Goal: Information Seeking & Learning: Learn about a topic

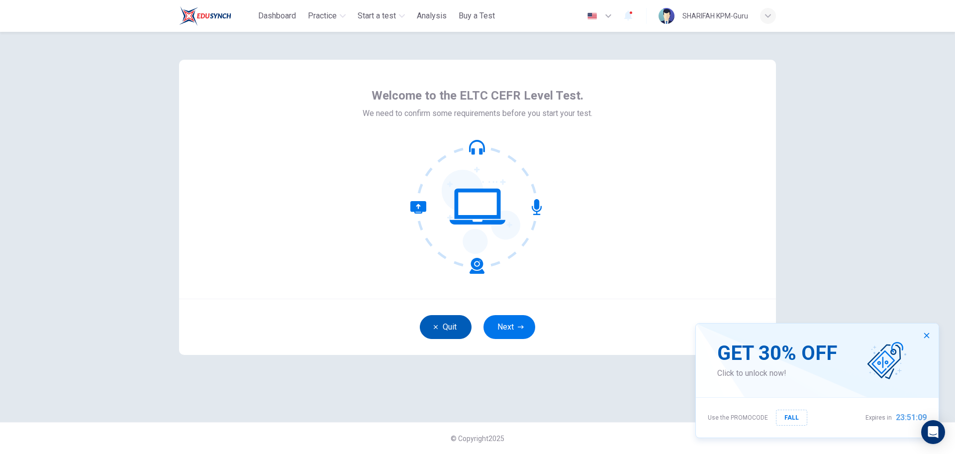
click at [438, 328] on icon "button" at bounding box center [436, 327] width 6 height 6
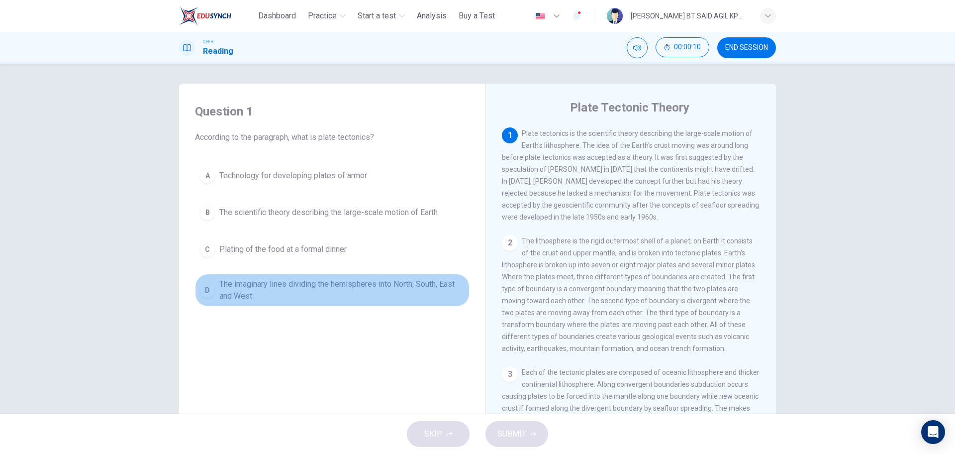
click at [230, 281] on span "The imaginary lines dividing the hemispheres into North, South, East and West" at bounding box center [342, 290] width 246 height 24
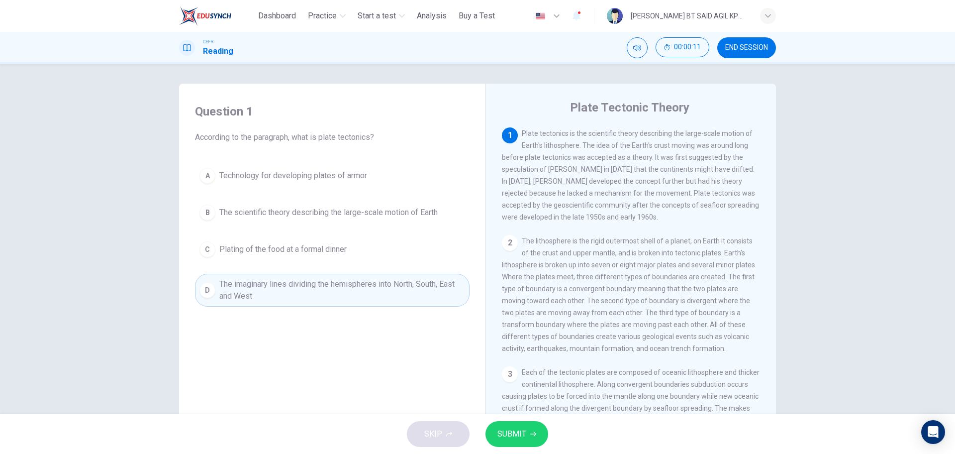
click at [528, 427] on button "SUBMIT" at bounding box center [516, 434] width 63 height 26
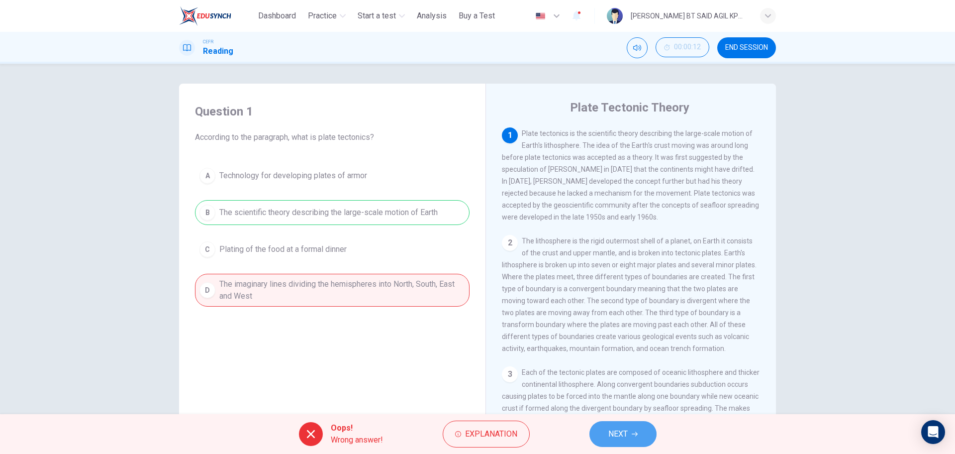
click at [622, 432] on span "NEXT" at bounding box center [617, 434] width 19 height 14
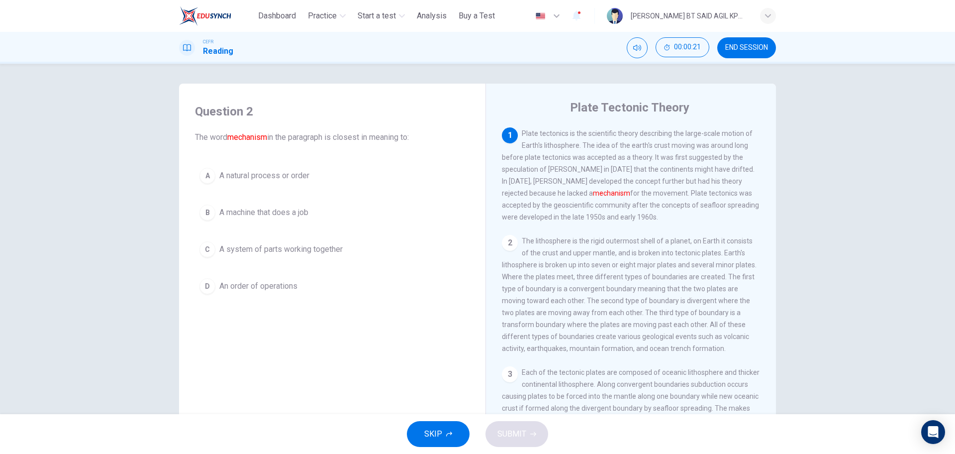
click at [262, 177] on span "A natural process or order" at bounding box center [264, 176] width 90 height 12
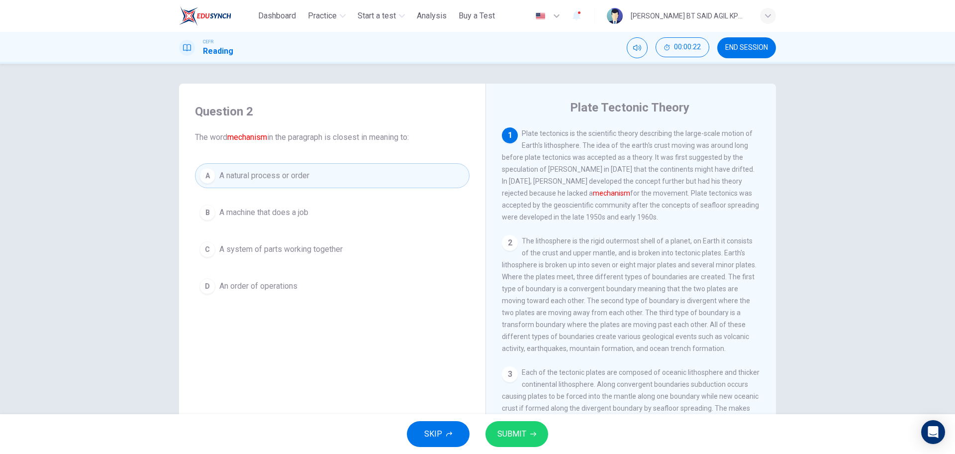
click at [503, 432] on span "SUBMIT" at bounding box center [511, 434] width 29 height 14
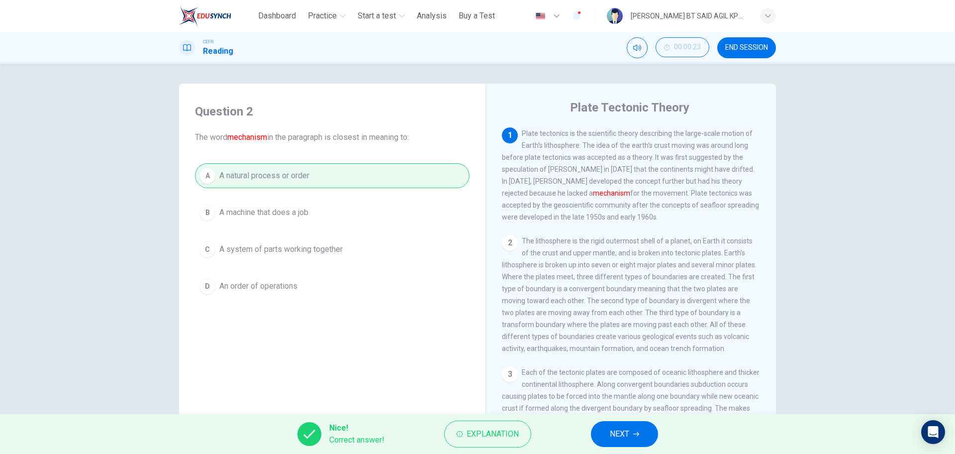
click at [614, 436] on span "NEXT" at bounding box center [619, 434] width 19 height 14
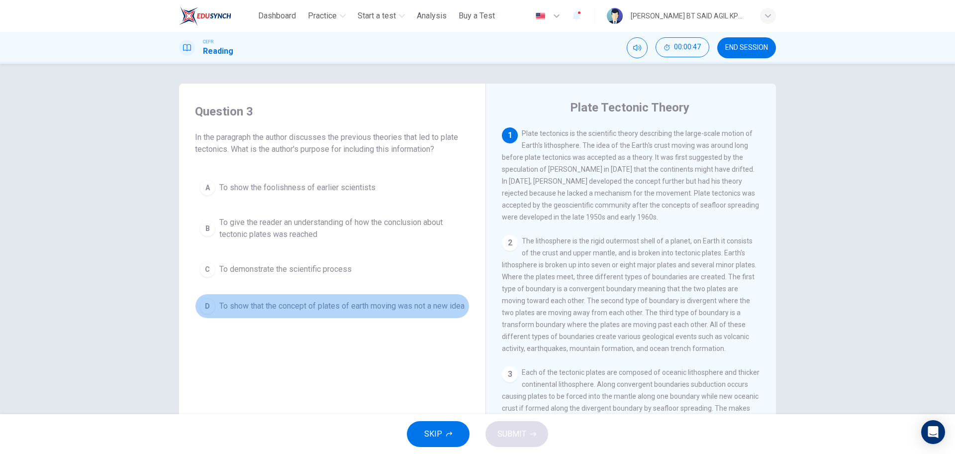
click at [251, 309] on span "To show that the concept of plates of earth moving was not a new idea" at bounding box center [341, 306] width 245 height 12
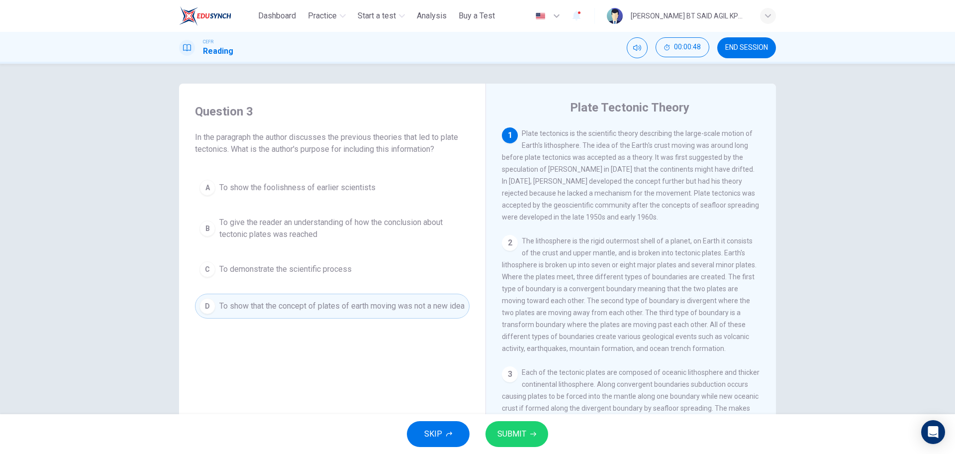
click at [518, 433] on span "SUBMIT" at bounding box center [511, 434] width 29 height 14
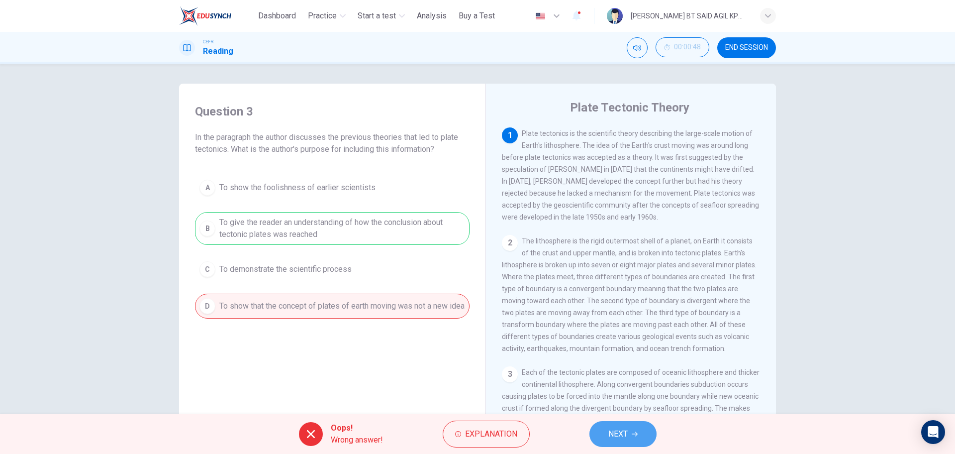
click at [611, 436] on span "NEXT" at bounding box center [617, 434] width 19 height 14
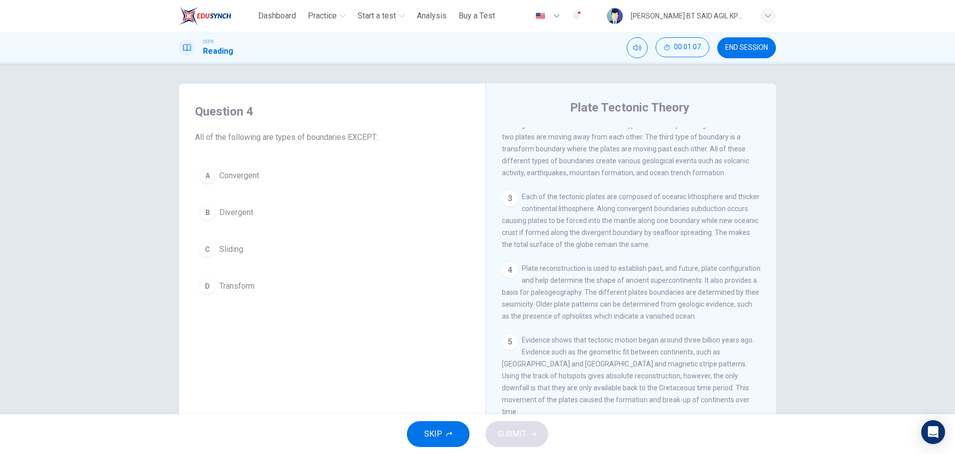
scroll to position [193, 0]
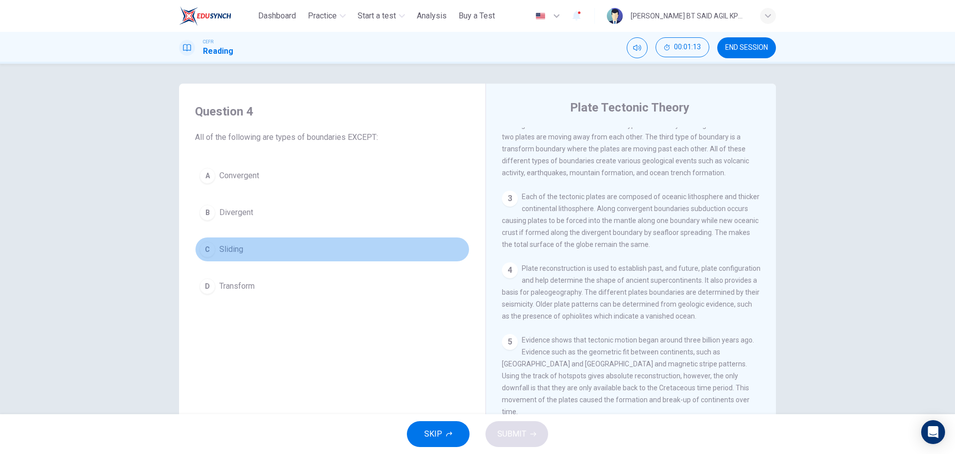
click at [234, 255] on button "C Sliding" at bounding box center [332, 249] width 275 height 25
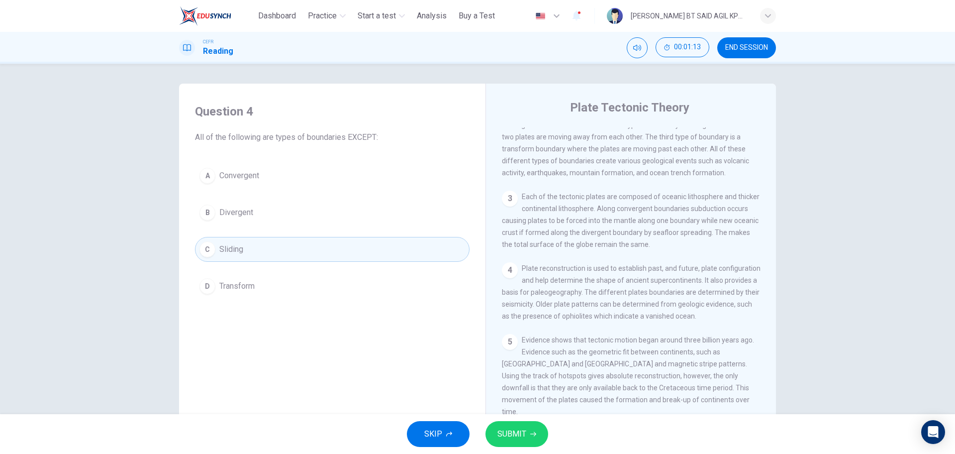
click at [523, 424] on button "SUBMIT" at bounding box center [516, 434] width 63 height 26
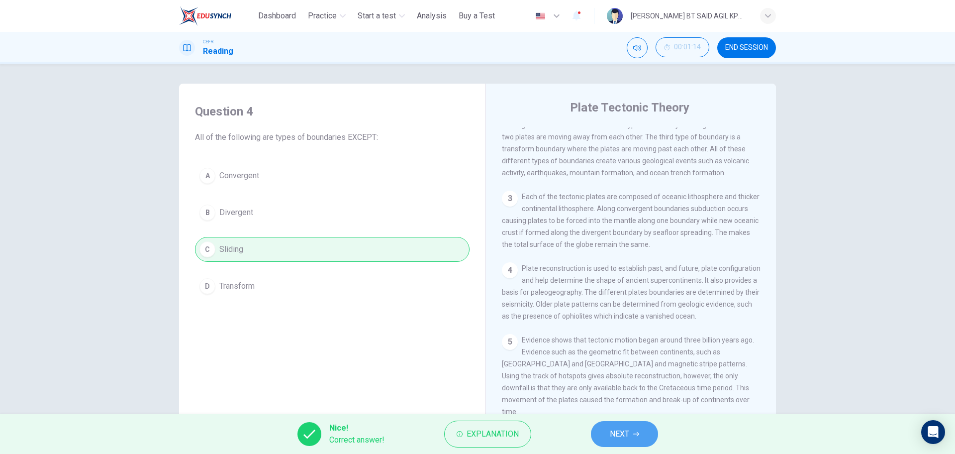
click at [629, 434] on span "NEXT" at bounding box center [619, 434] width 19 height 14
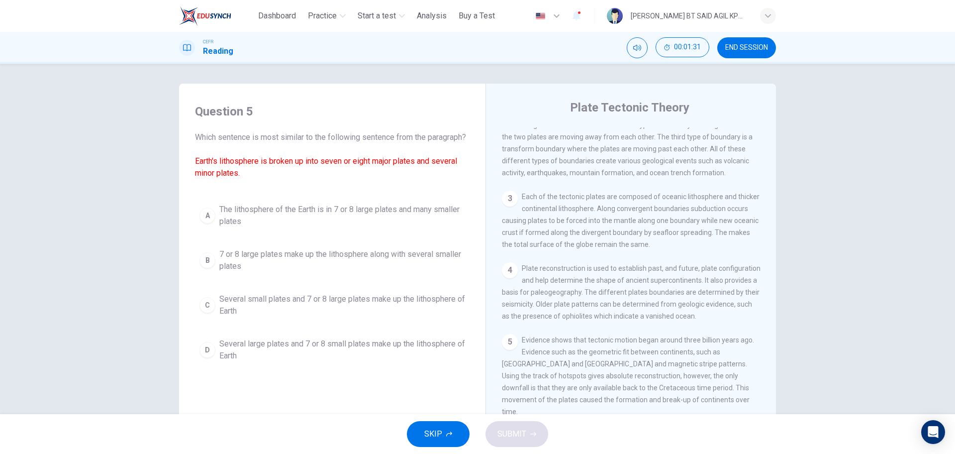
click at [277, 272] on span "7 or 8 large plates make up the lithosphere along with several smaller plates" at bounding box center [342, 260] width 246 height 24
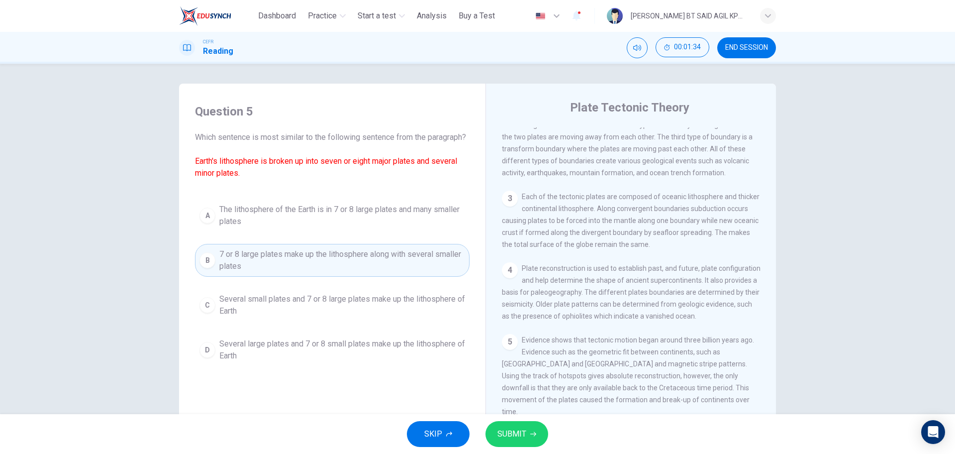
click at [513, 420] on div "SKIP SUBMIT" at bounding box center [477, 434] width 955 height 40
click at [511, 425] on button "SUBMIT" at bounding box center [516, 434] width 63 height 26
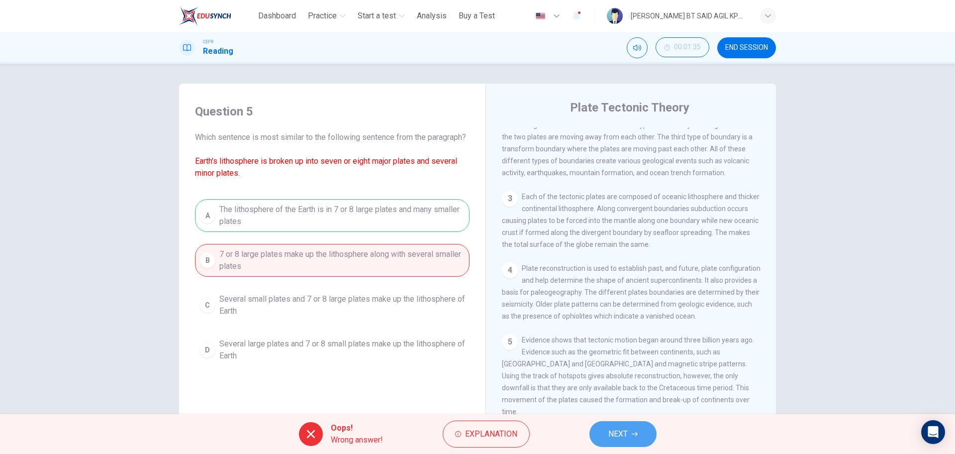
click at [630, 435] on button "NEXT" at bounding box center [622, 434] width 67 height 26
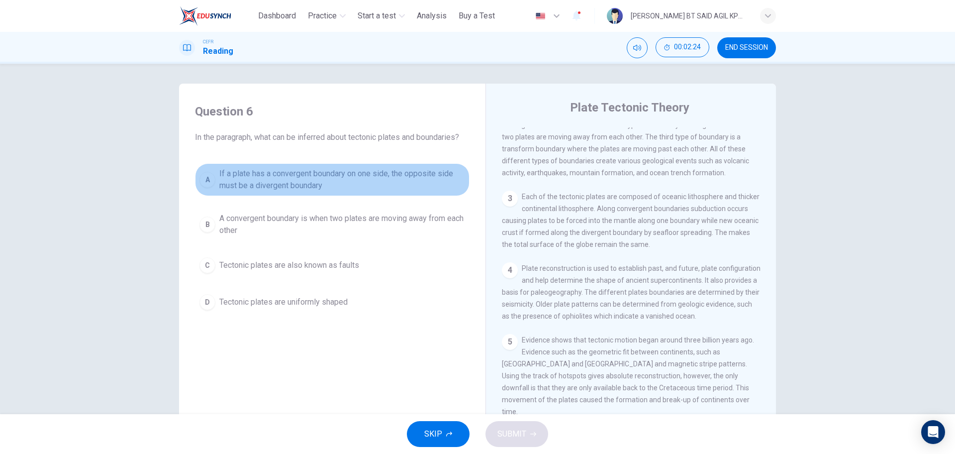
click at [296, 190] on span "If a plate has a convergent boundary on one side, the opposite side must be a d…" at bounding box center [342, 180] width 246 height 24
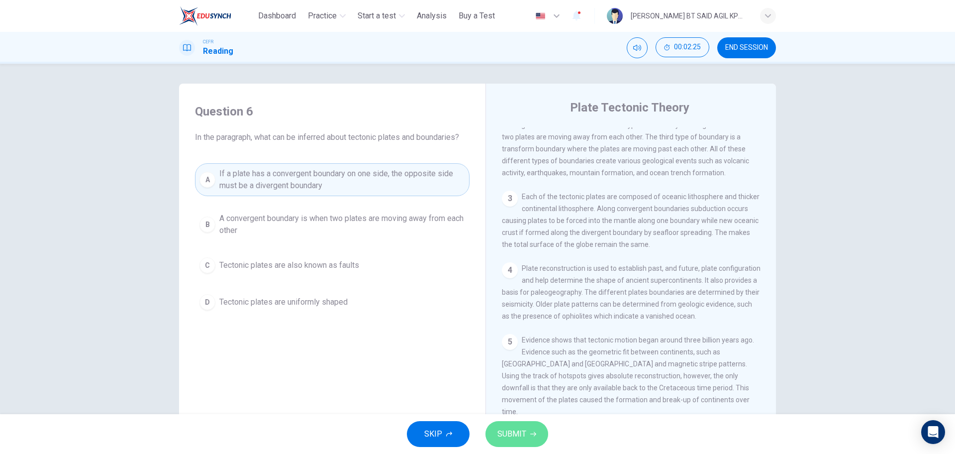
click at [541, 430] on button "SUBMIT" at bounding box center [516, 434] width 63 height 26
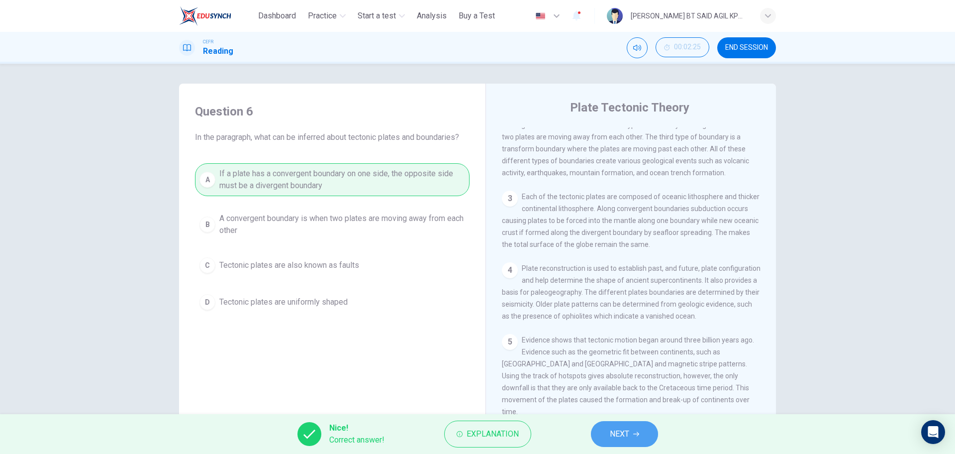
click at [632, 427] on button "NEXT" at bounding box center [624, 434] width 67 height 26
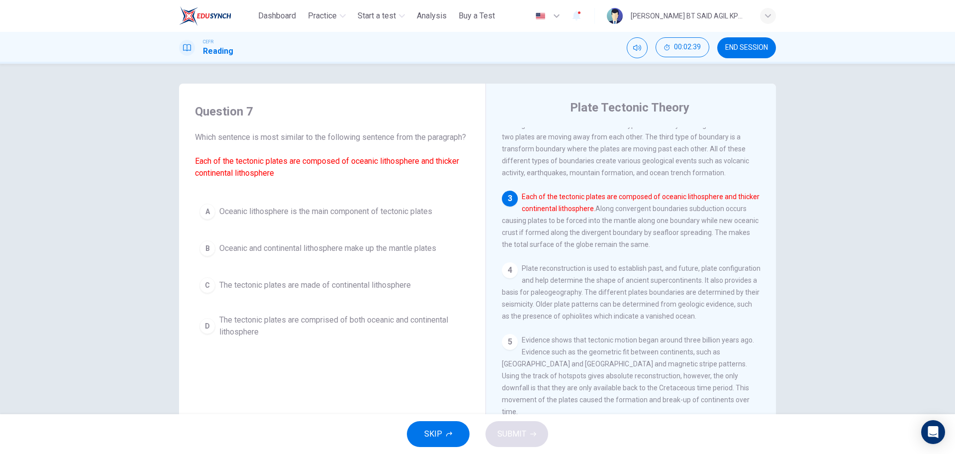
click at [248, 338] on span "The tectonic plates are comprised of both oceanic and continental lithosphere" at bounding box center [342, 326] width 246 height 24
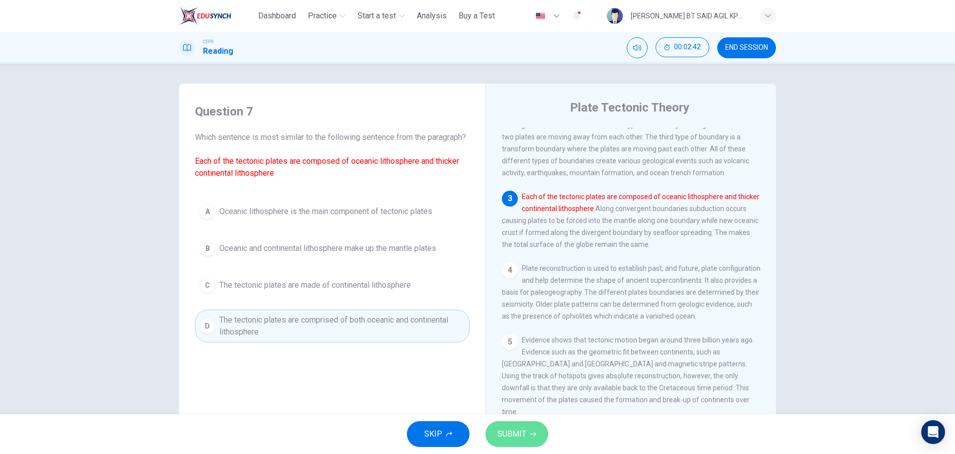
click at [511, 428] on span "SUBMIT" at bounding box center [511, 434] width 29 height 14
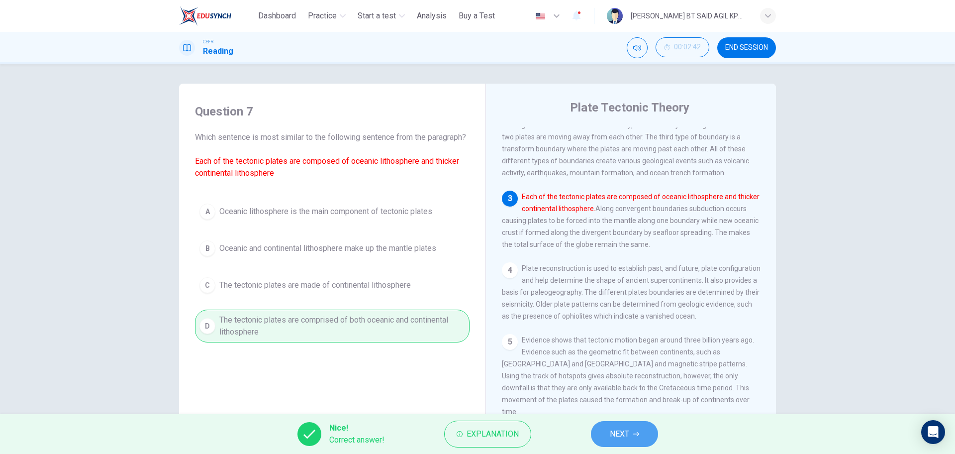
click at [636, 437] on button "NEXT" at bounding box center [624, 434] width 67 height 26
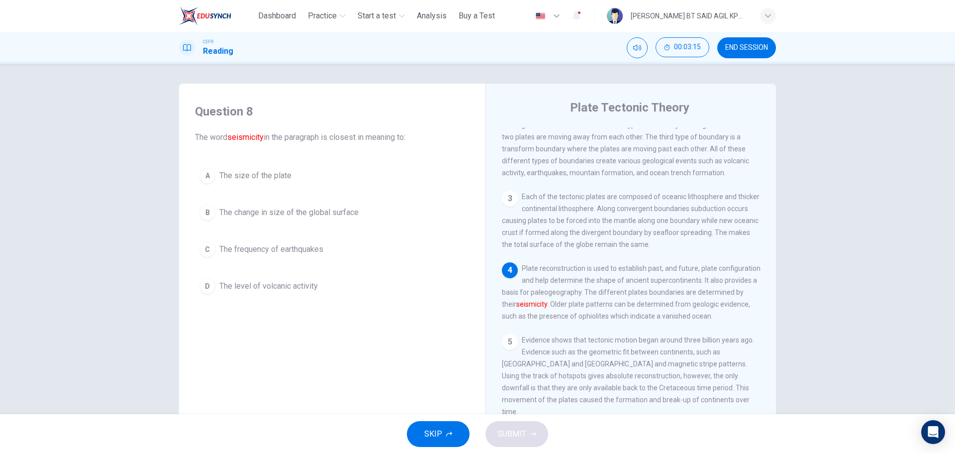
click at [303, 207] on span "The change in size of the global surface" at bounding box center [288, 212] width 139 height 12
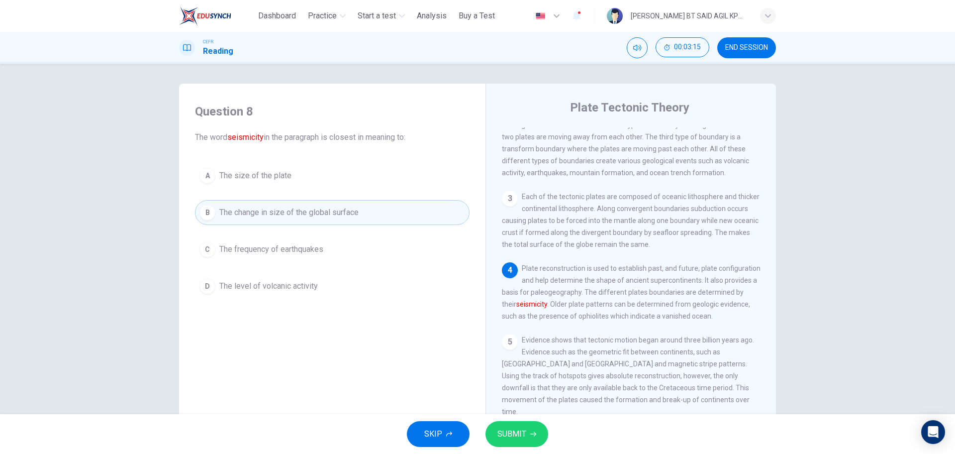
click at [506, 431] on span "SUBMIT" at bounding box center [511, 434] width 29 height 14
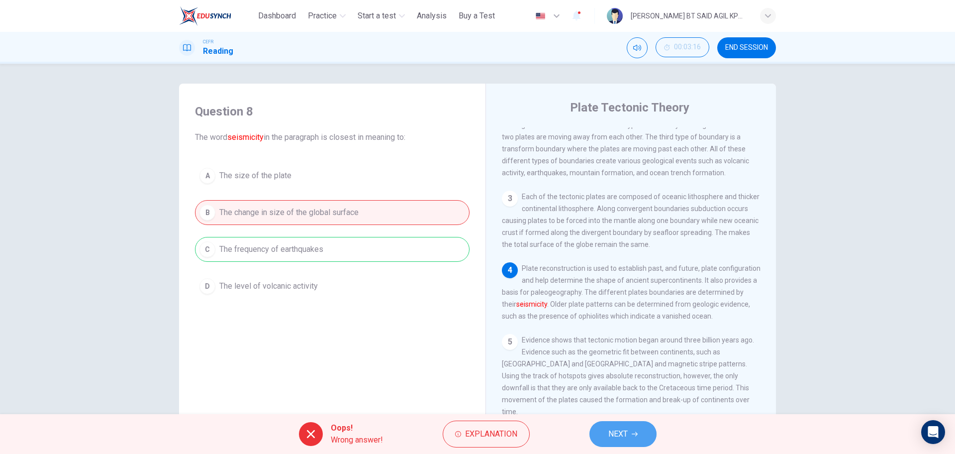
drag, startPoint x: 635, startPoint y: 431, endPoint x: 601, endPoint y: 422, distance: 35.5
click at [635, 432] on icon "button" at bounding box center [635, 434] width 6 height 6
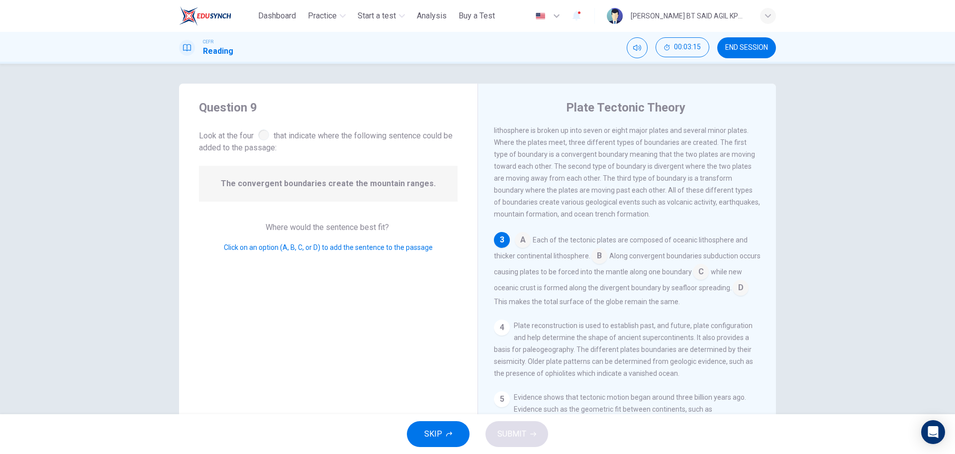
scroll to position [137, 0]
click at [597, 262] on input at bounding box center [599, 254] width 16 height 16
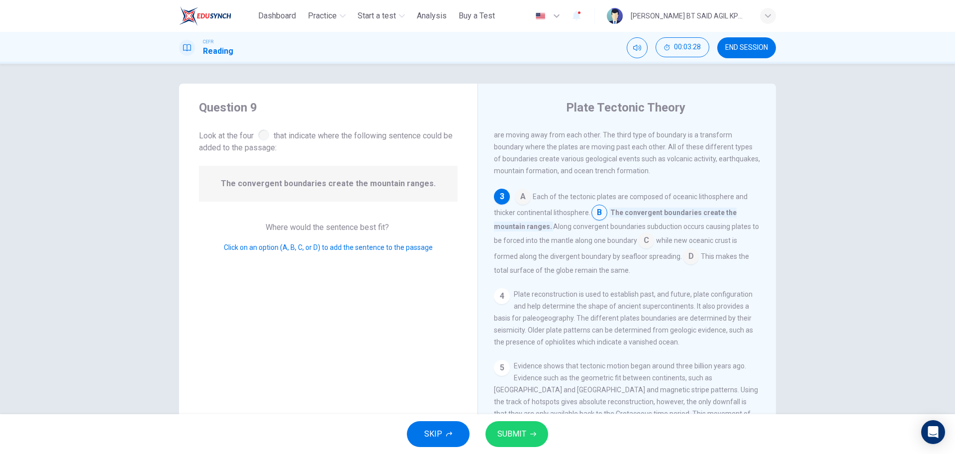
scroll to position [199, 0]
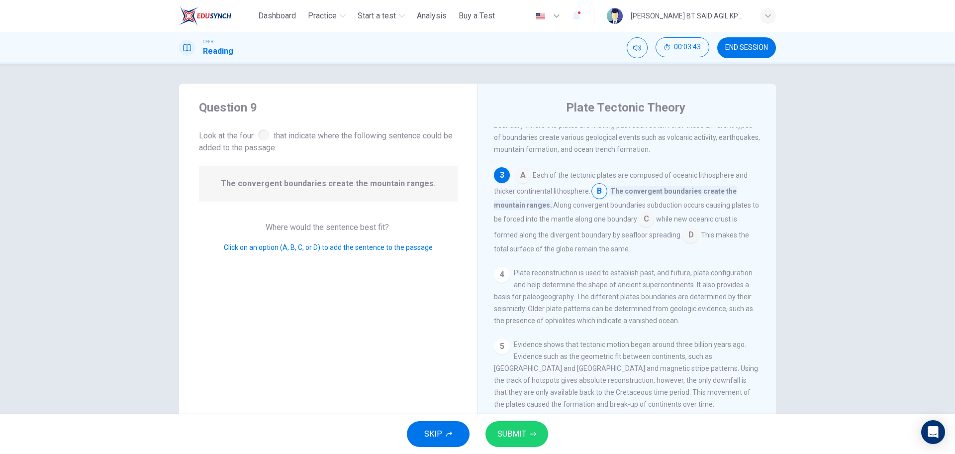
click at [646, 228] on input at bounding box center [646, 220] width 16 height 16
click at [505, 434] on span "SUBMIT" at bounding box center [511, 434] width 29 height 14
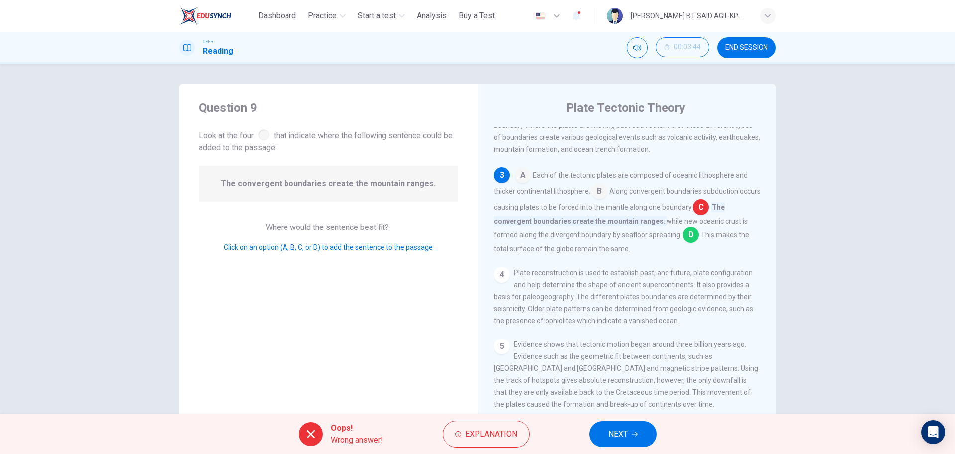
click at [612, 434] on span "NEXT" at bounding box center [617, 434] width 19 height 14
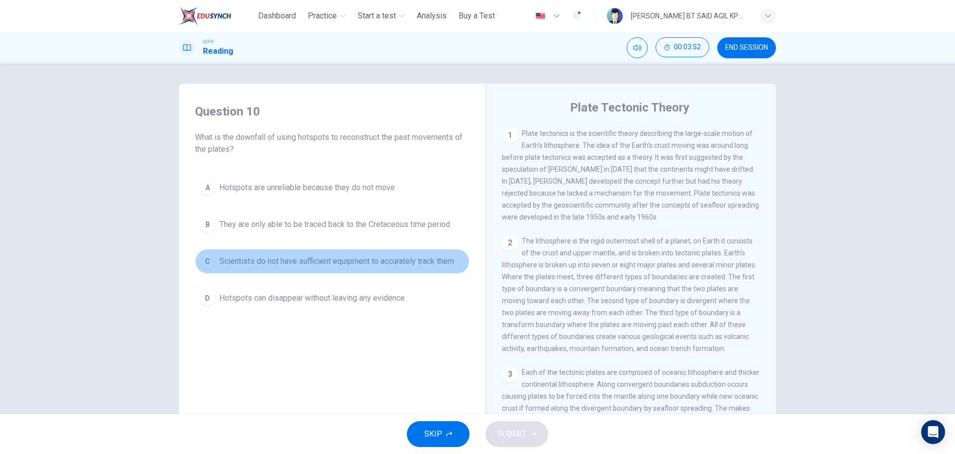
click at [381, 262] on span "Scientists do not have sufficient equipment to accurately track them" at bounding box center [336, 261] width 235 height 12
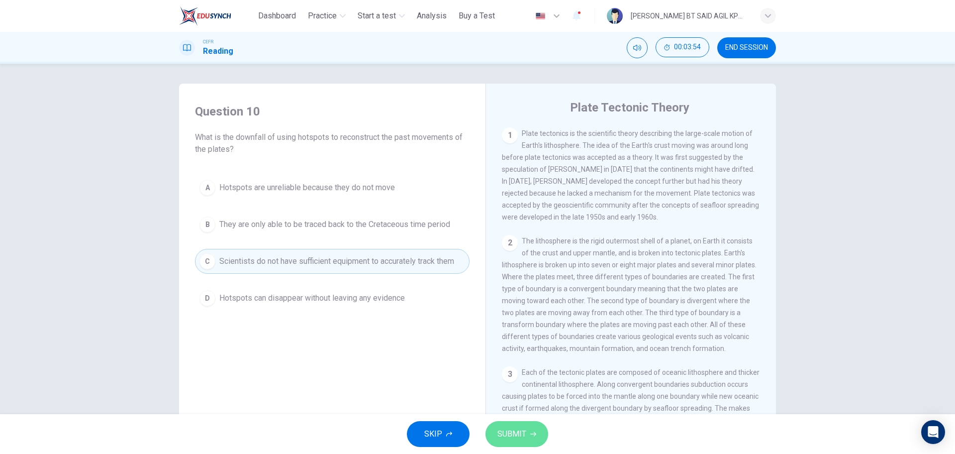
click at [530, 444] on button "SUBMIT" at bounding box center [516, 434] width 63 height 26
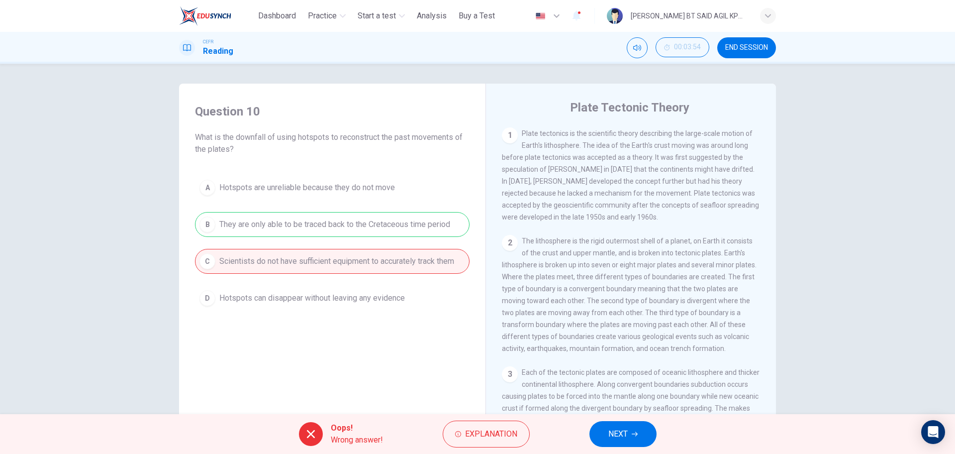
click at [602, 433] on button "NEXT" at bounding box center [622, 434] width 67 height 26
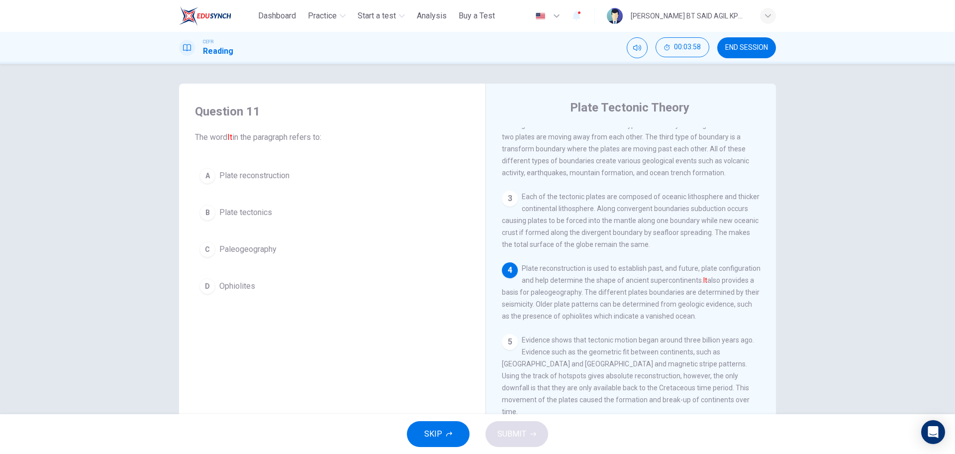
scroll to position [193, 0]
click at [261, 170] on span "Plate reconstruction" at bounding box center [254, 176] width 70 height 12
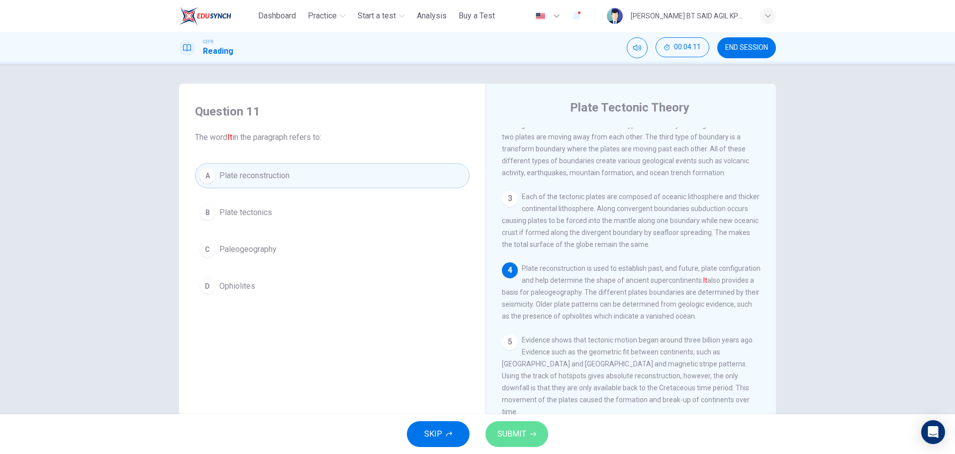
click at [523, 430] on span "SUBMIT" at bounding box center [511, 434] width 29 height 14
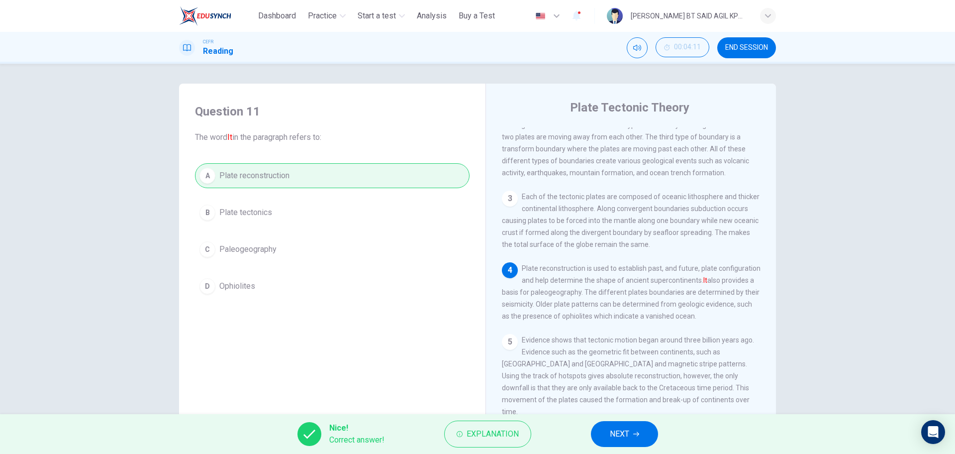
click at [603, 431] on button "NEXT" at bounding box center [624, 434] width 67 height 26
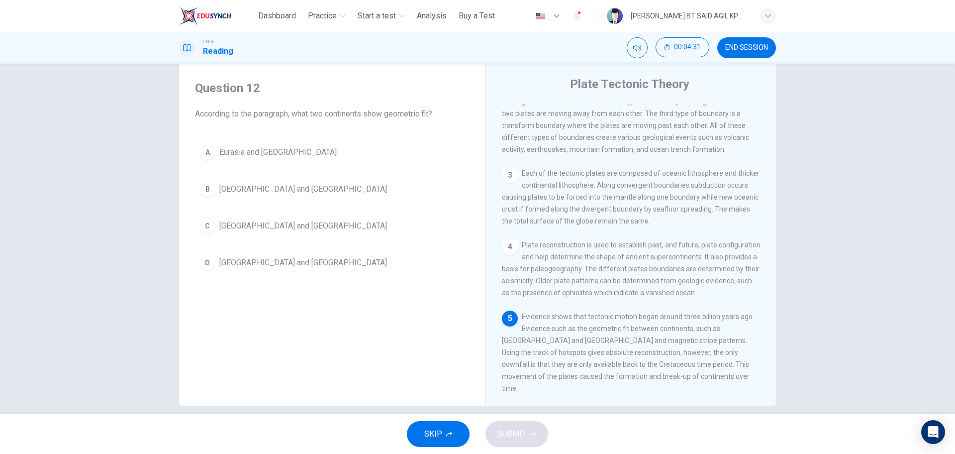
scroll to position [35, 0]
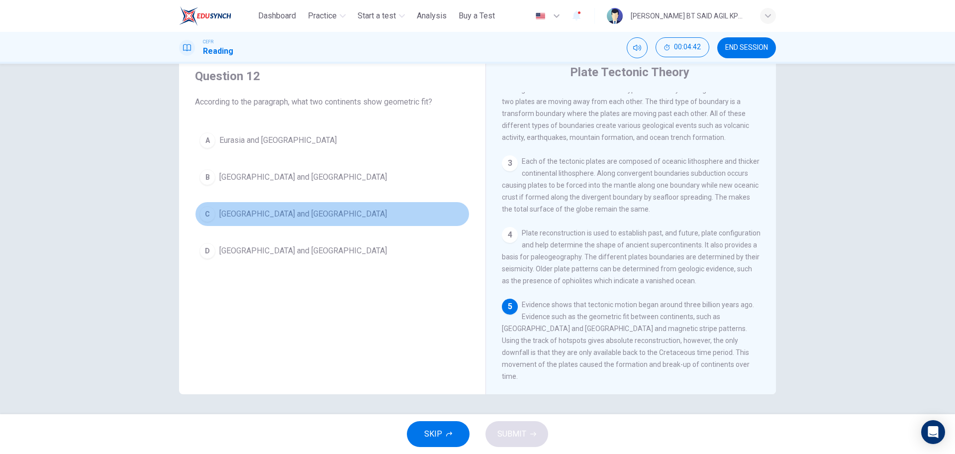
click at [327, 214] on span "North America and South America" at bounding box center [303, 214] width 168 height 12
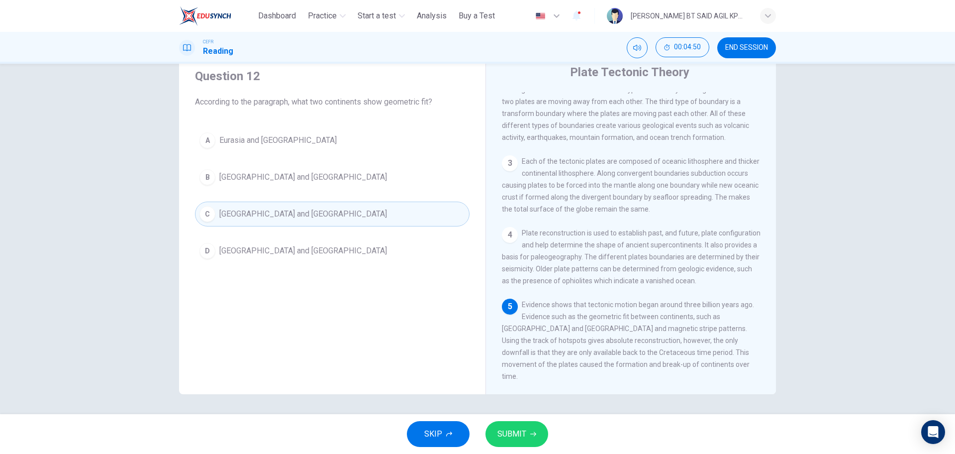
click at [250, 247] on span "Africa and South America" at bounding box center [303, 251] width 168 height 12
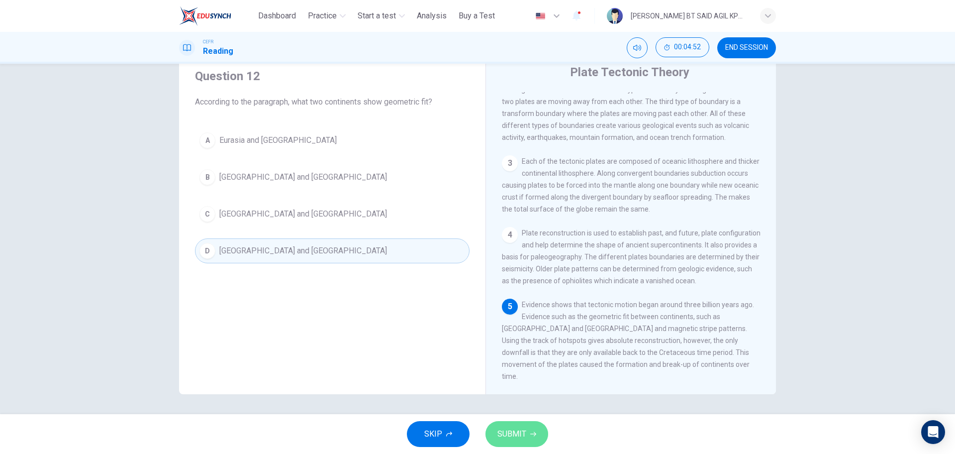
click at [524, 438] on span "SUBMIT" at bounding box center [511, 434] width 29 height 14
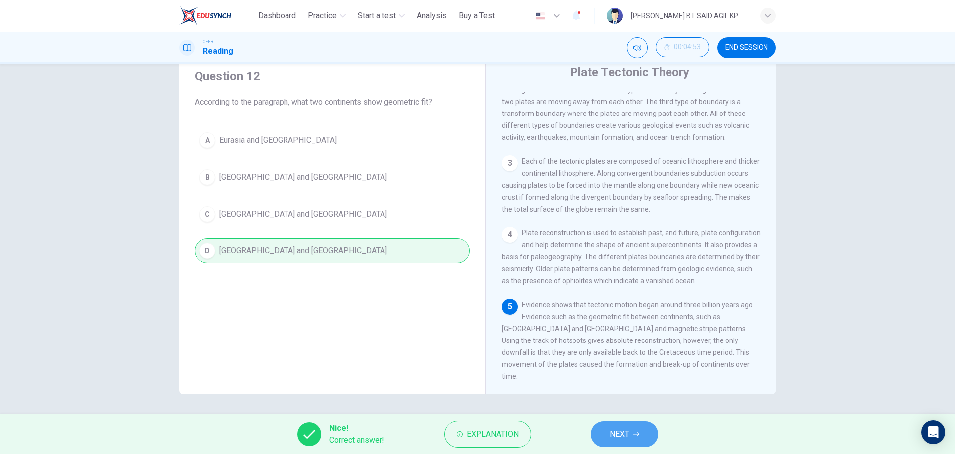
click at [637, 435] on icon "button" at bounding box center [636, 434] width 6 height 6
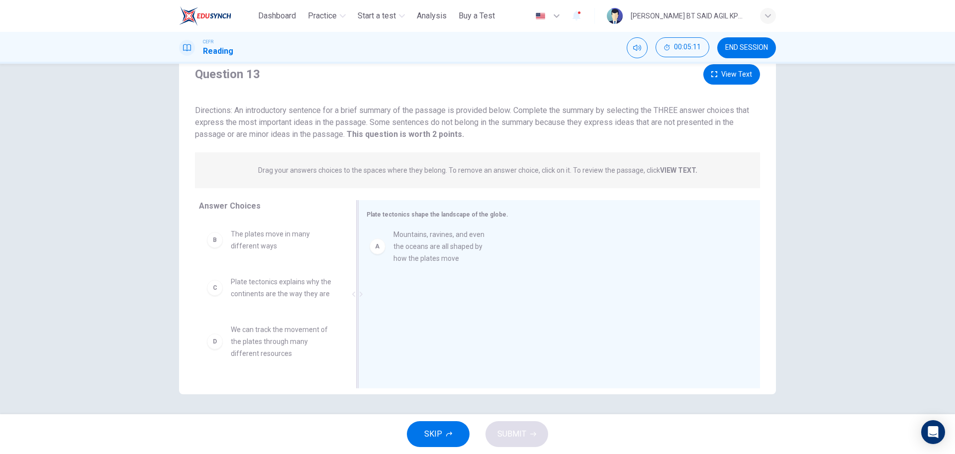
drag, startPoint x: 298, startPoint y: 248, endPoint x: 467, endPoint y: 248, distance: 169.6
drag, startPoint x: 277, startPoint y: 357, endPoint x: 483, endPoint y: 286, distance: 218.1
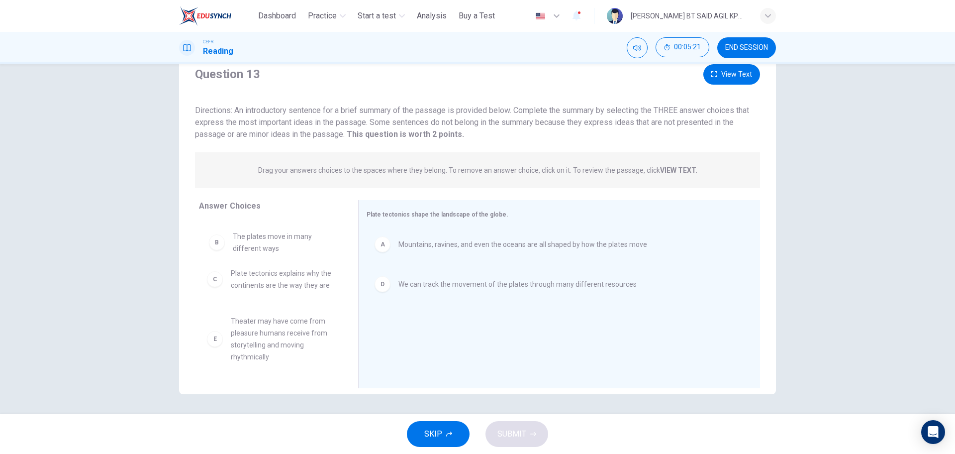
scroll to position [0, 0]
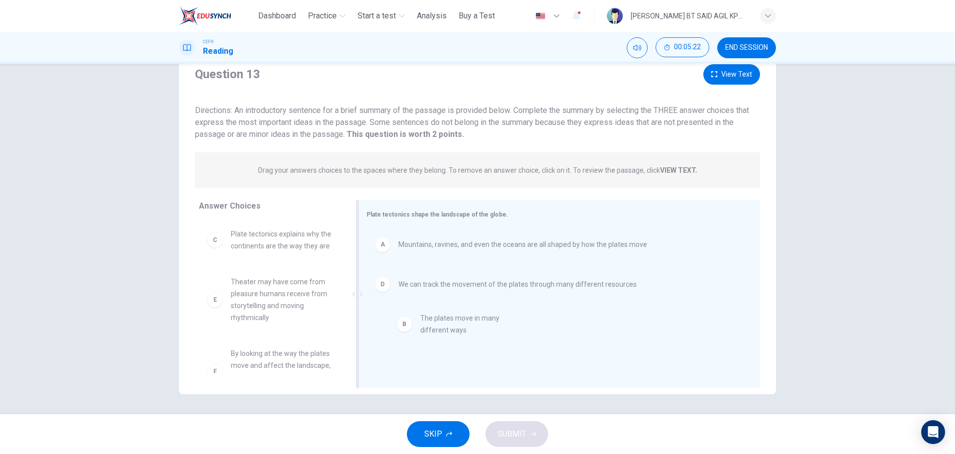
drag, startPoint x: 277, startPoint y: 235, endPoint x: 474, endPoint y: 321, distance: 215.8
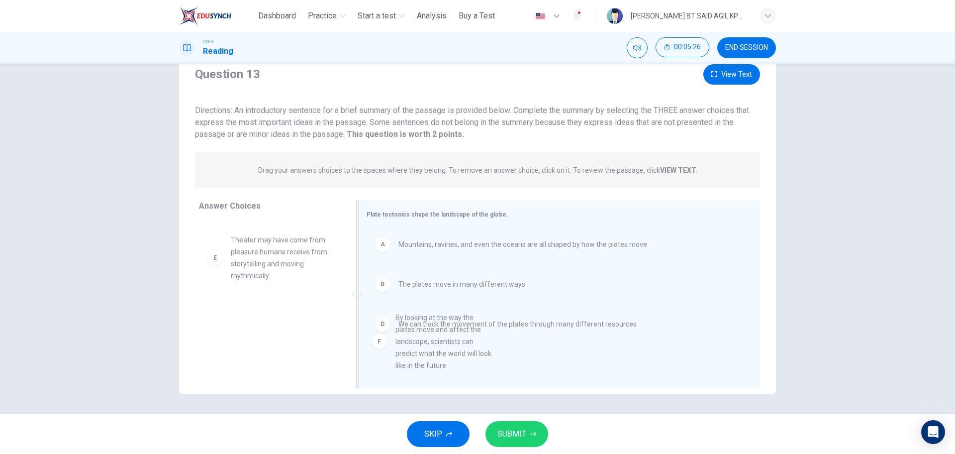
drag, startPoint x: 277, startPoint y: 347, endPoint x: 453, endPoint y: 351, distance: 176.1
drag, startPoint x: 245, startPoint y: 337, endPoint x: 438, endPoint y: 345, distance: 193.1
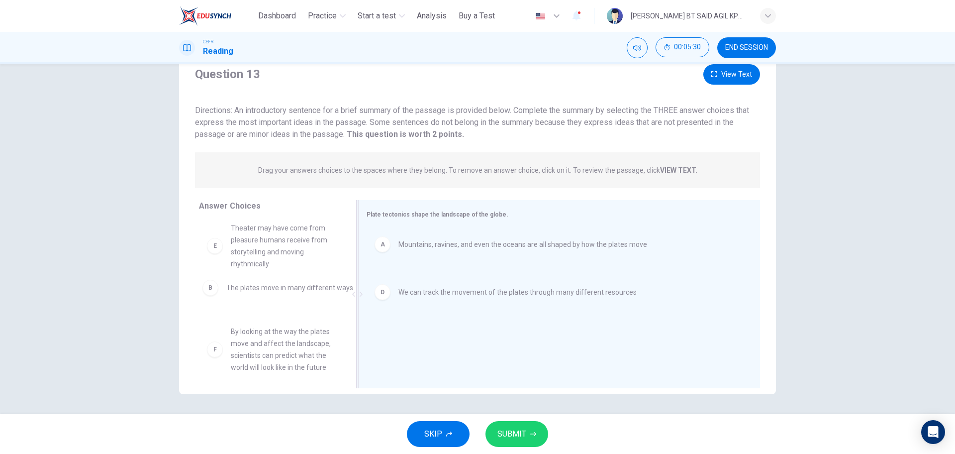
drag, startPoint x: 459, startPoint y: 281, endPoint x: 277, endPoint y: 285, distance: 181.6
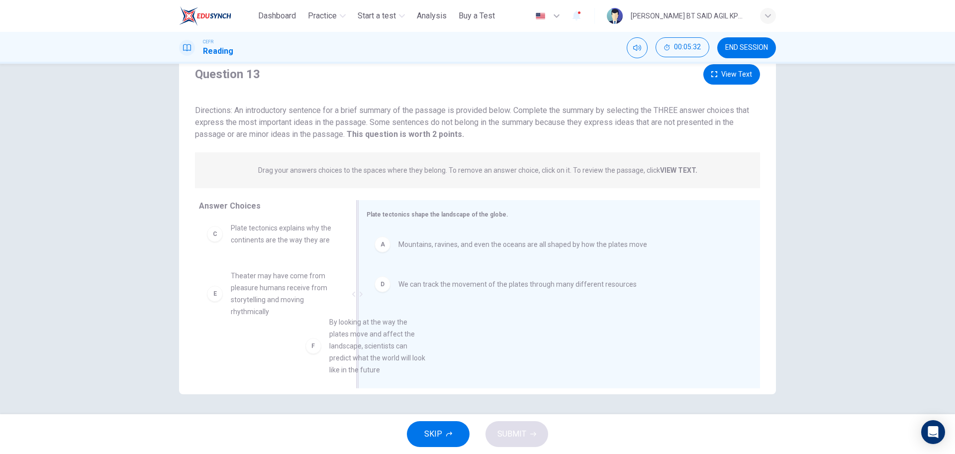
scroll to position [54, 0]
drag, startPoint x: 264, startPoint y: 366, endPoint x: 432, endPoint y: 302, distance: 180.4
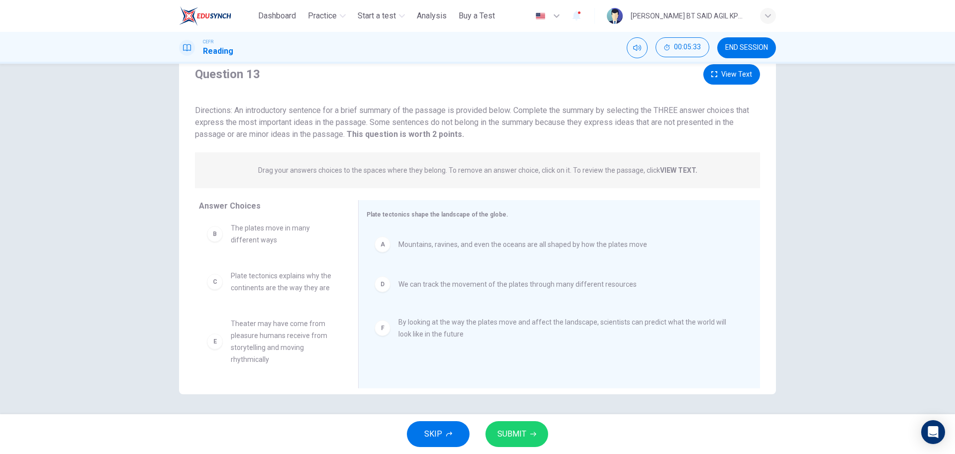
scroll to position [18, 0]
click at [512, 429] on span "SUBMIT" at bounding box center [511, 434] width 29 height 14
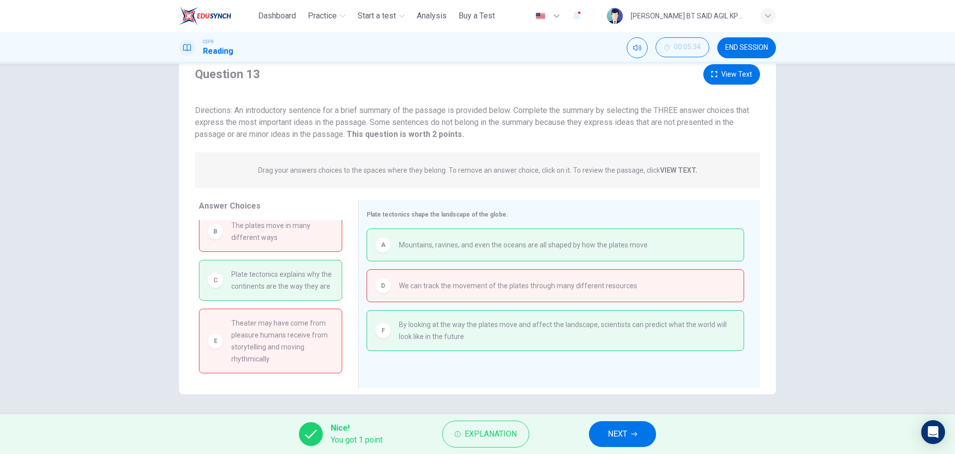
click at [621, 429] on span "NEXT" at bounding box center [617, 434] width 19 height 14
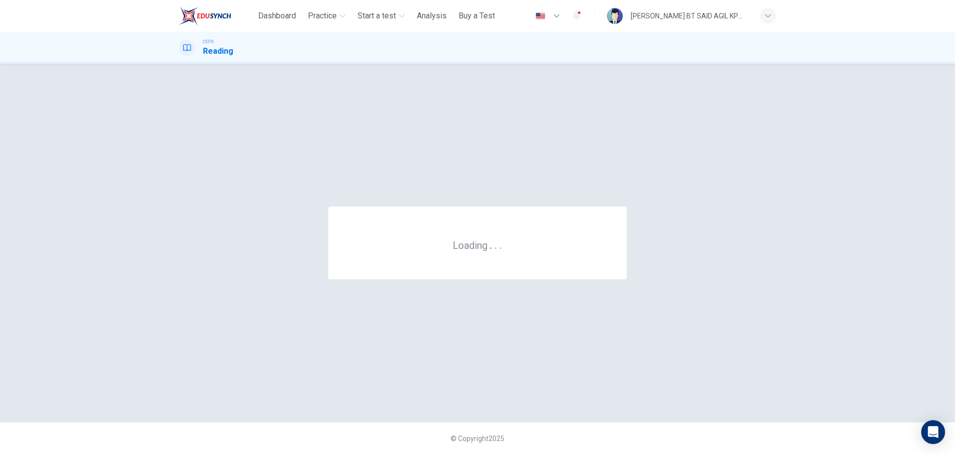
scroll to position [0, 0]
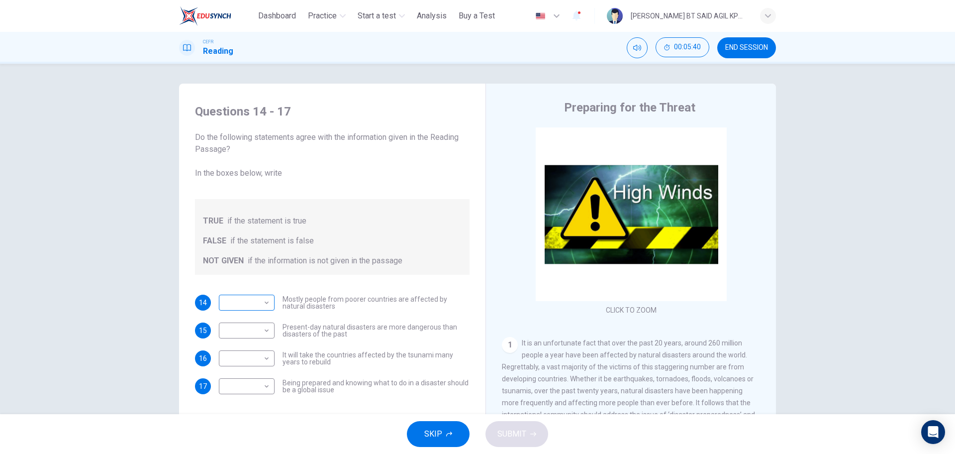
click at [262, 305] on body "This site uses cookies, as explained in our Privacy Policy . If you agree to th…" at bounding box center [477, 227] width 955 height 454
click at [234, 320] on li "TRUE" at bounding box center [244, 318] width 56 height 16
type input "****"
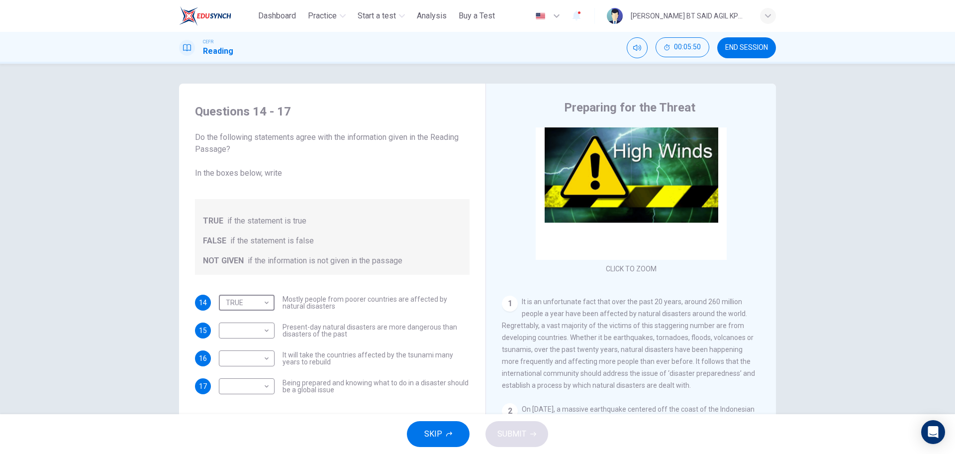
scroll to position [124, 0]
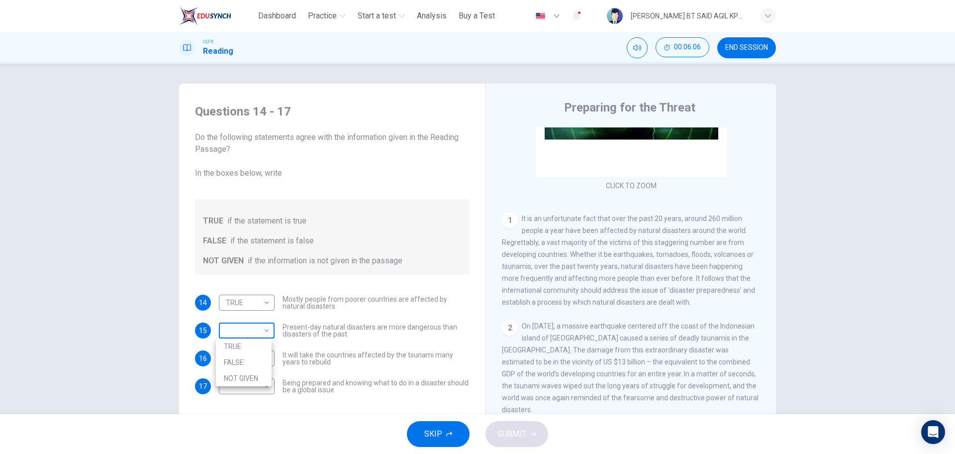
click at [263, 328] on body "This site uses cookies, as explained in our Privacy Policy . If you agree to th…" at bounding box center [477, 227] width 955 height 454
click at [235, 364] on li "FALSE" at bounding box center [244, 362] width 56 height 16
type input "*****"
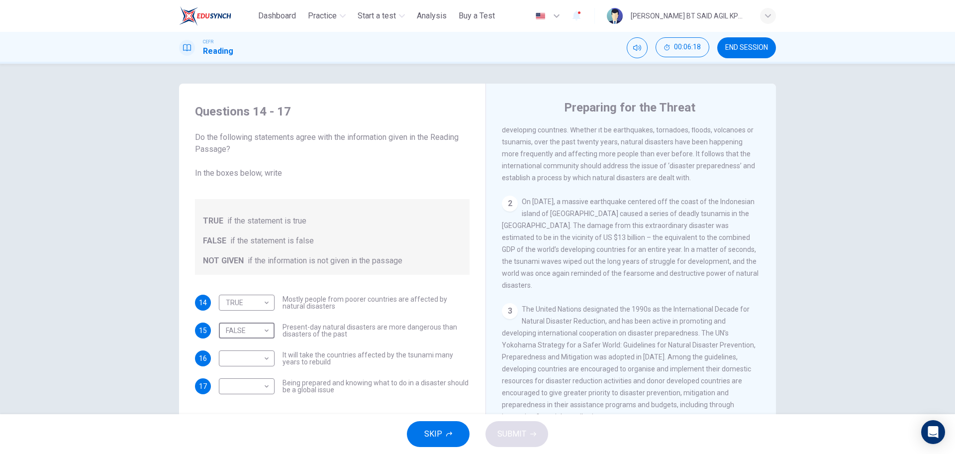
scroll to position [35, 0]
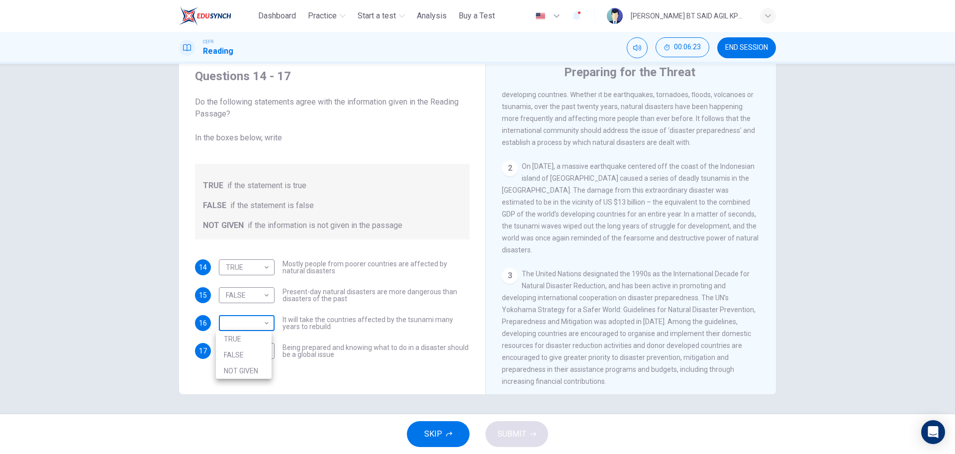
click at [267, 326] on body "This site uses cookies, as explained in our Privacy Policy . If you agree to th…" at bounding box center [477, 227] width 955 height 454
click at [232, 338] on li "TRUE" at bounding box center [244, 339] width 56 height 16
type input "****"
click at [265, 350] on body "This site uses cookies, as explained in our Privacy Policy . If you agree to th…" at bounding box center [477, 227] width 955 height 454
click at [248, 371] on li "TRUE" at bounding box center [244, 367] width 56 height 16
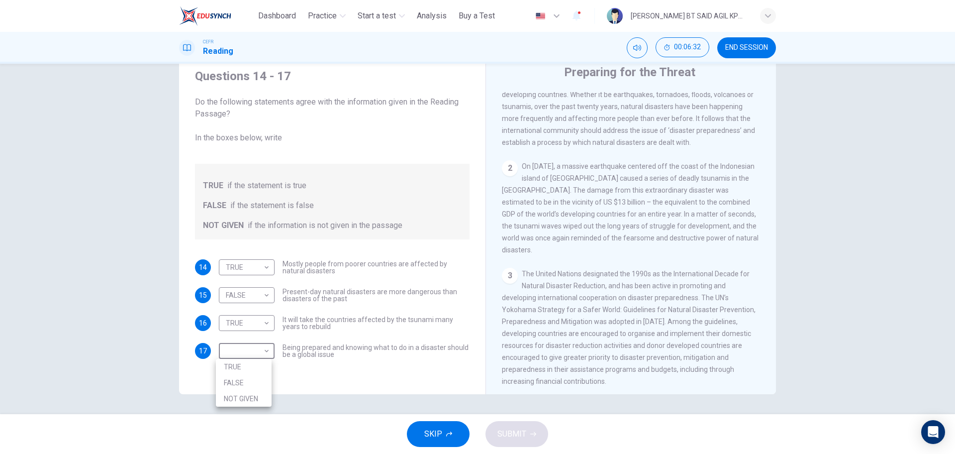
type input "****"
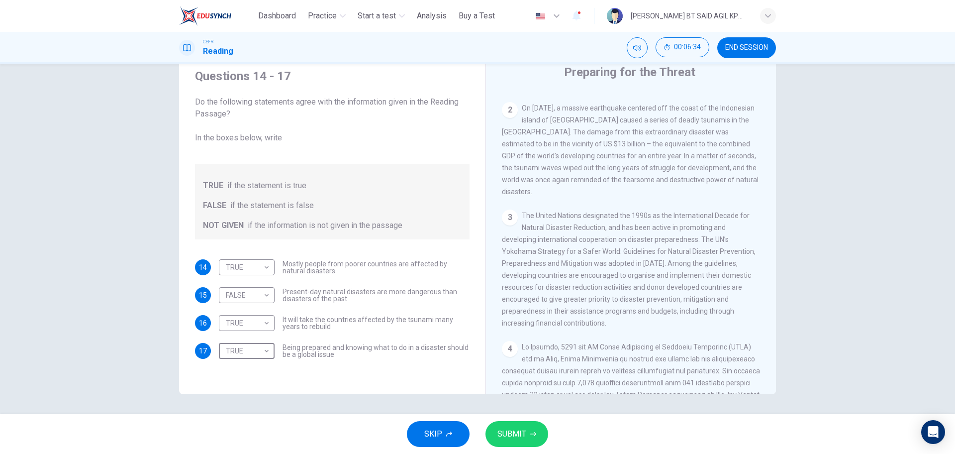
scroll to position [373, 0]
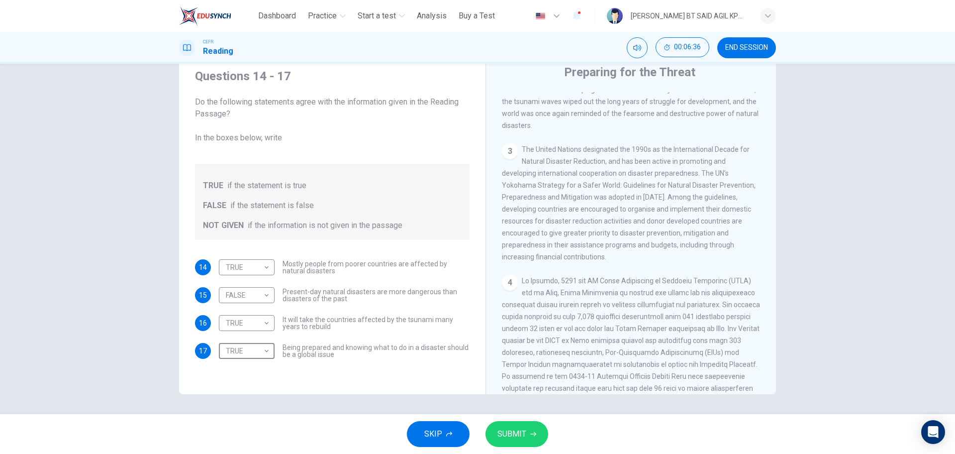
click at [518, 425] on button "SUBMIT" at bounding box center [516, 434] width 63 height 26
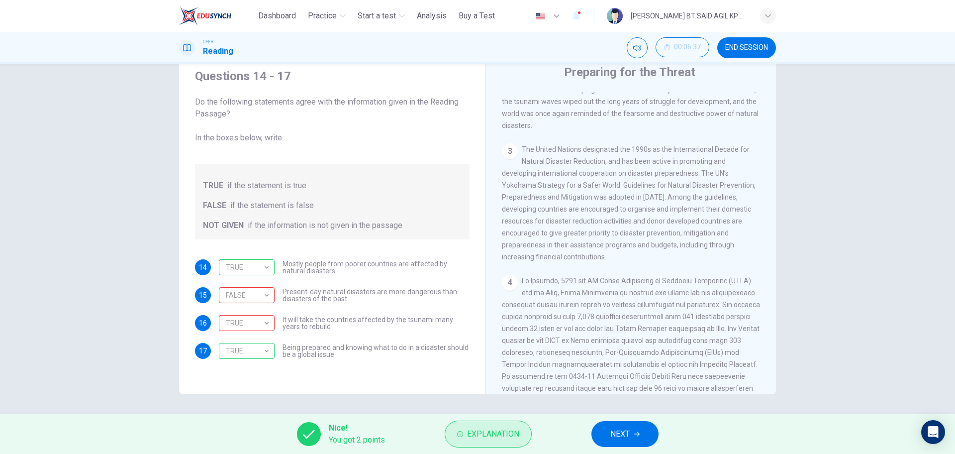
click at [467, 428] on span "Explanation" at bounding box center [493, 434] width 52 height 14
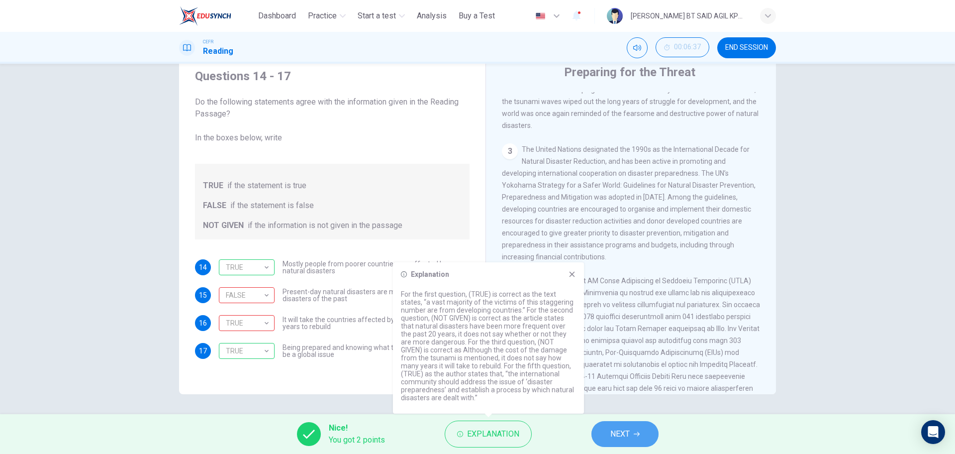
click at [623, 436] on span "NEXT" at bounding box center [619, 434] width 19 height 14
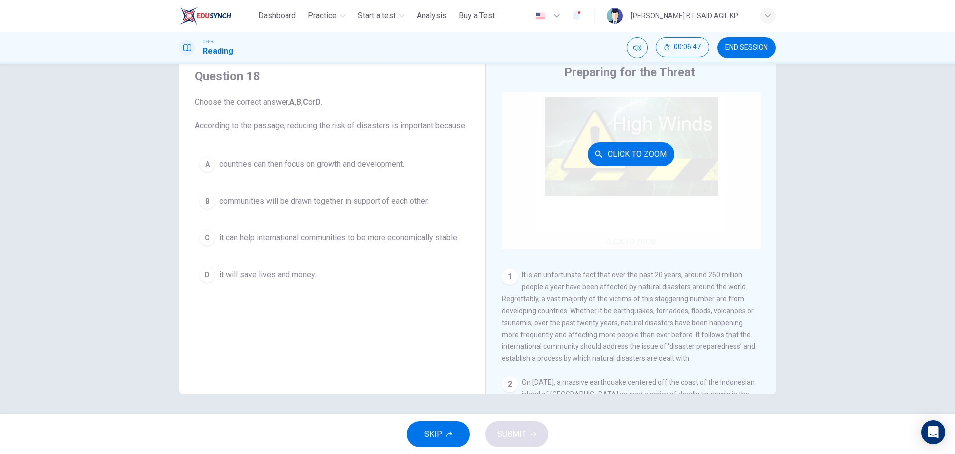
scroll to position [124, 0]
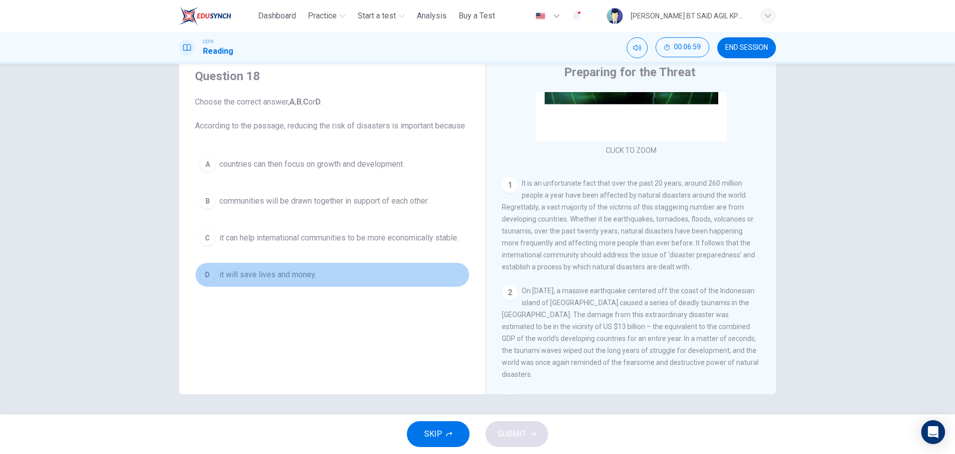
click at [295, 277] on span "it will save lives and money." at bounding box center [267, 275] width 97 height 12
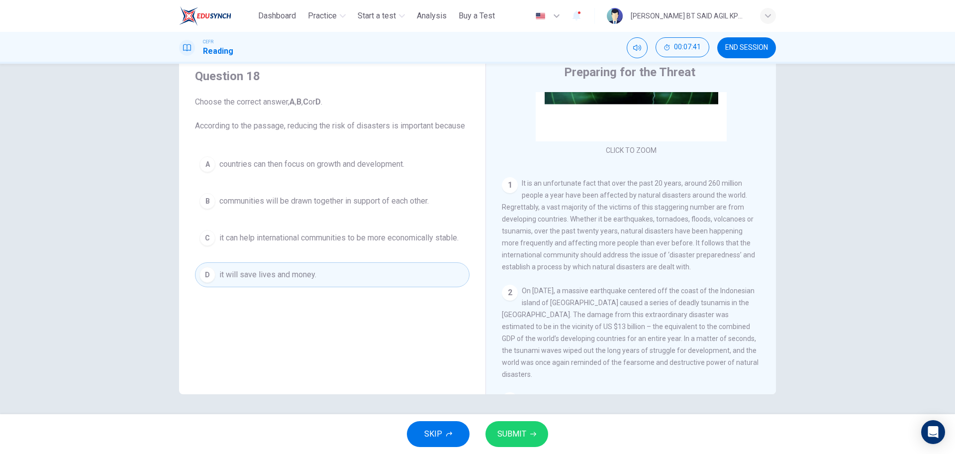
click at [271, 161] on span "countries can then focus on growth and development." at bounding box center [311, 164] width 185 height 12
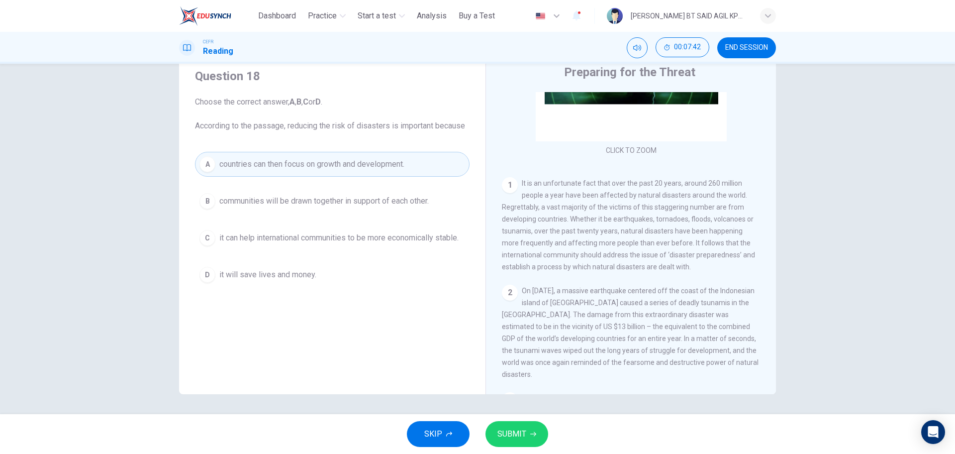
click at [524, 432] on span "SUBMIT" at bounding box center [511, 434] width 29 height 14
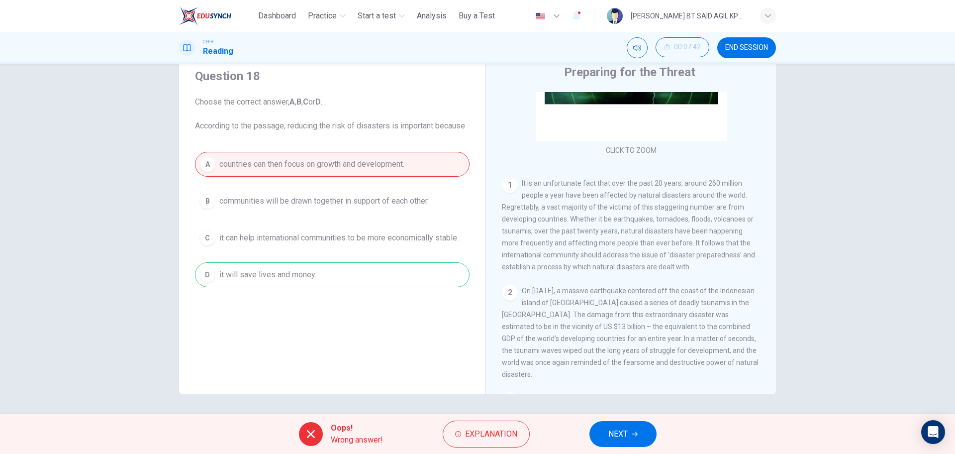
click at [629, 429] on button "NEXT" at bounding box center [622, 434] width 67 height 26
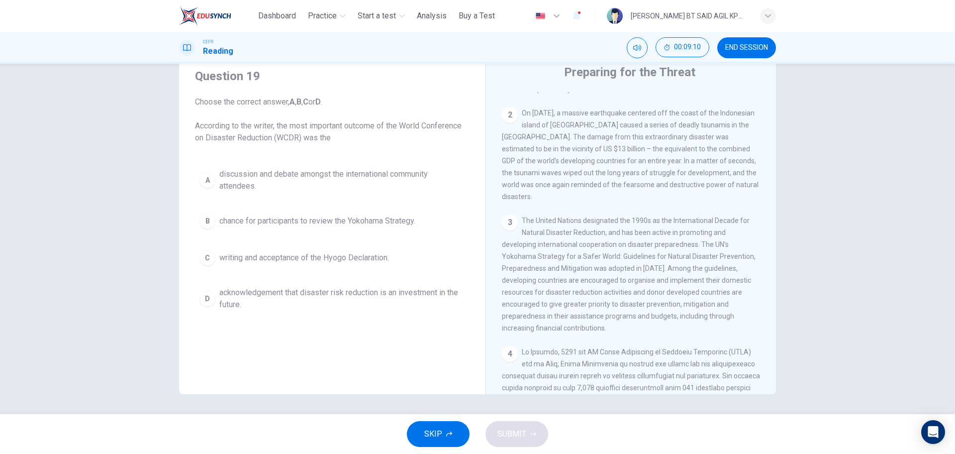
scroll to position [377, 0]
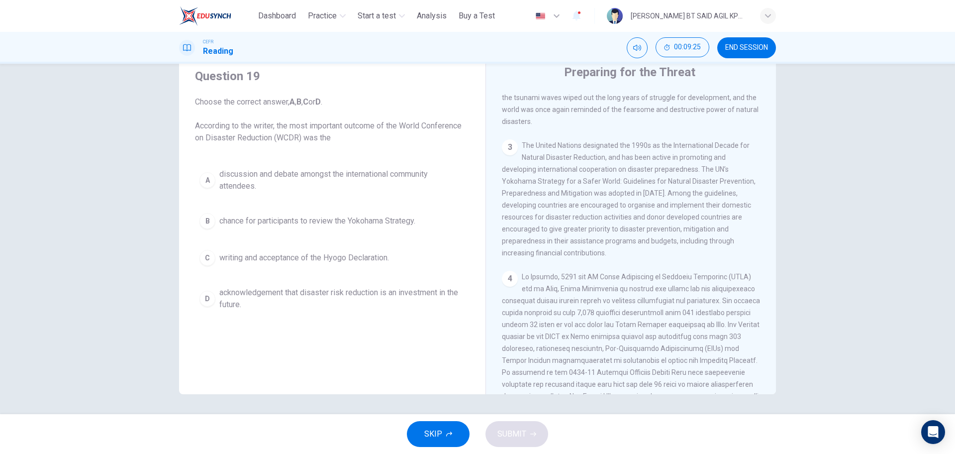
click at [348, 184] on span "discussion and debate amongst the international community attendees." at bounding box center [342, 180] width 246 height 24
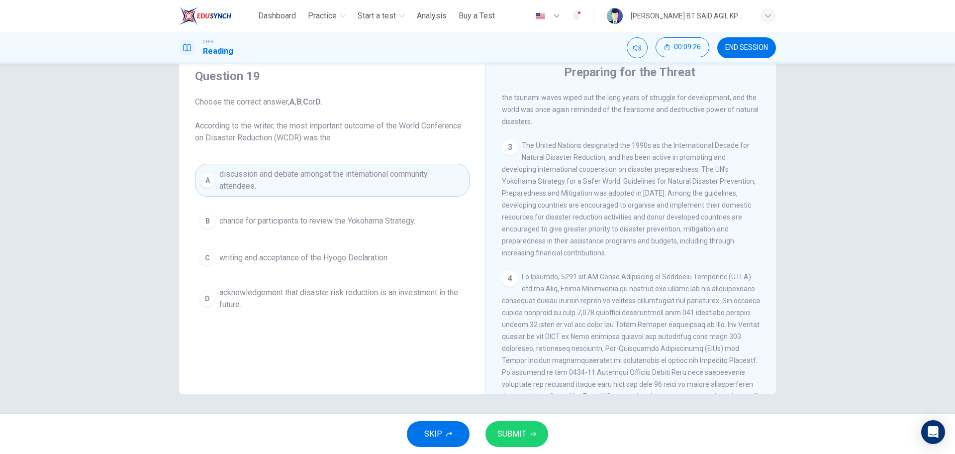
click at [502, 430] on span "SUBMIT" at bounding box center [511, 434] width 29 height 14
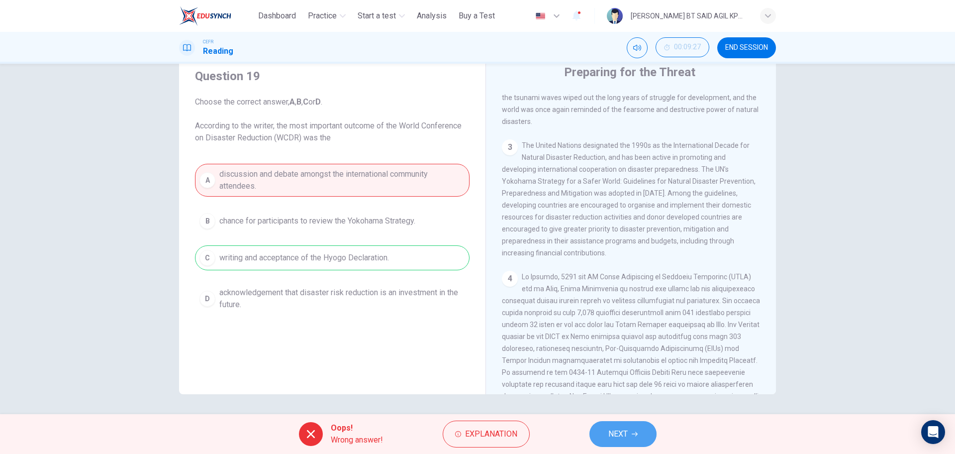
click at [639, 429] on button "NEXT" at bounding box center [622, 434] width 67 height 26
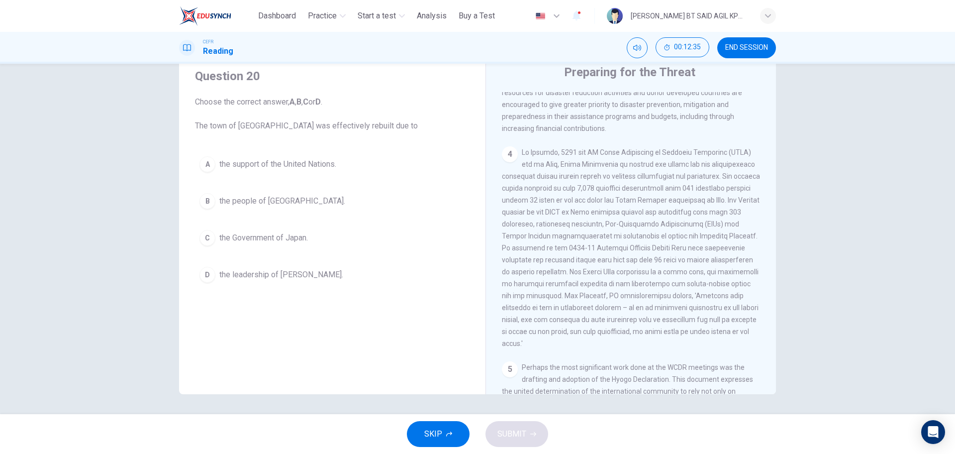
scroll to position [439, 0]
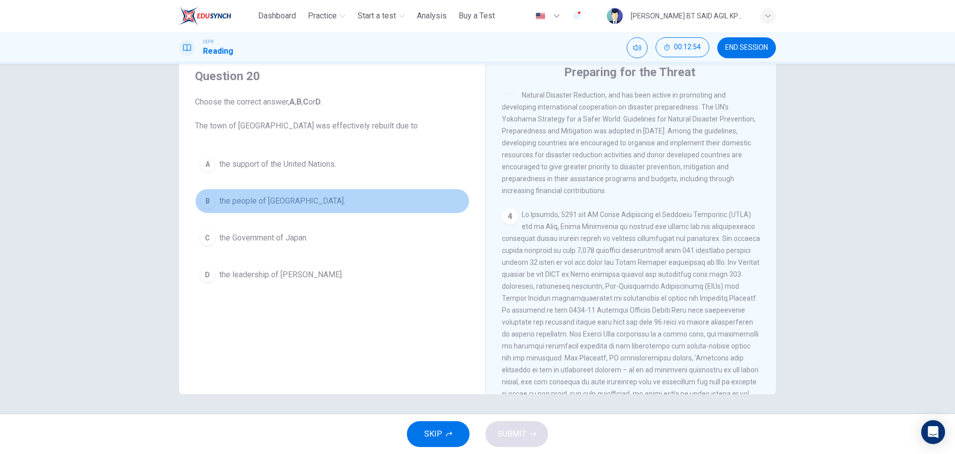
click at [271, 195] on span "the people of Kobe." at bounding box center [282, 201] width 126 height 12
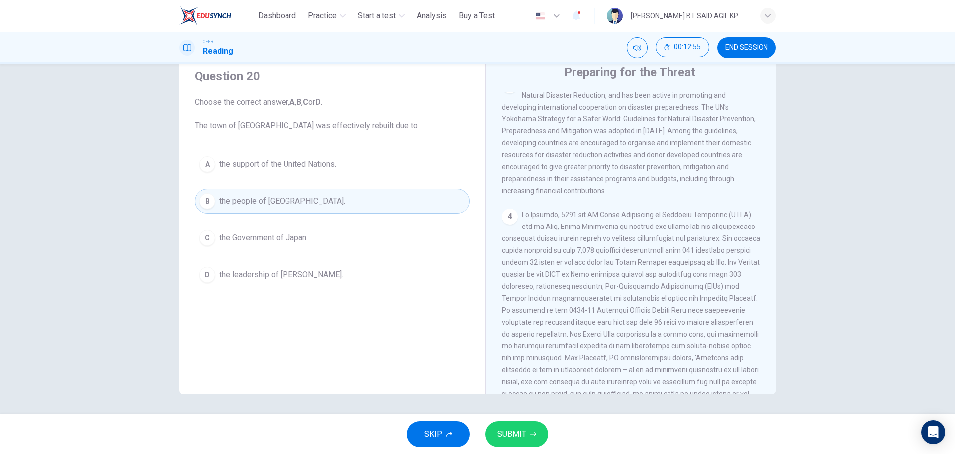
click at [519, 431] on span "SUBMIT" at bounding box center [511, 434] width 29 height 14
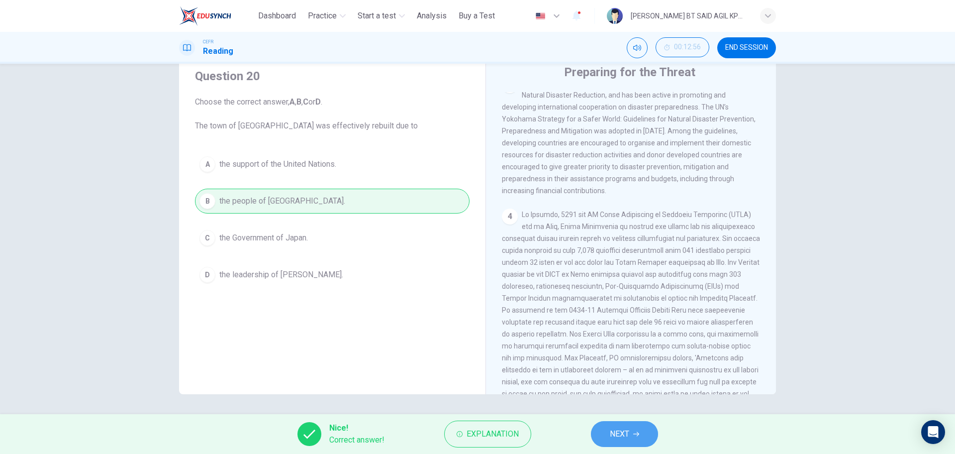
click at [608, 425] on button "NEXT" at bounding box center [624, 434] width 67 height 26
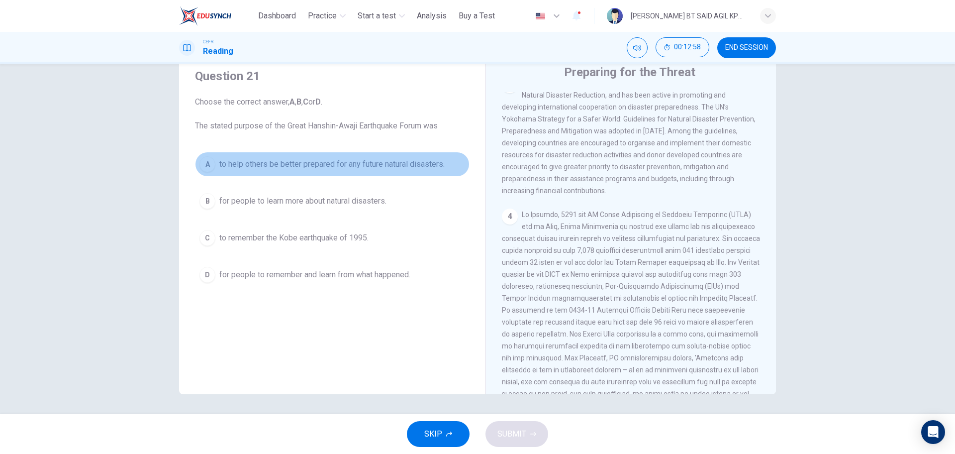
click at [355, 169] on span "to help others be better prepared for any future natural disasters." at bounding box center [331, 164] width 225 height 12
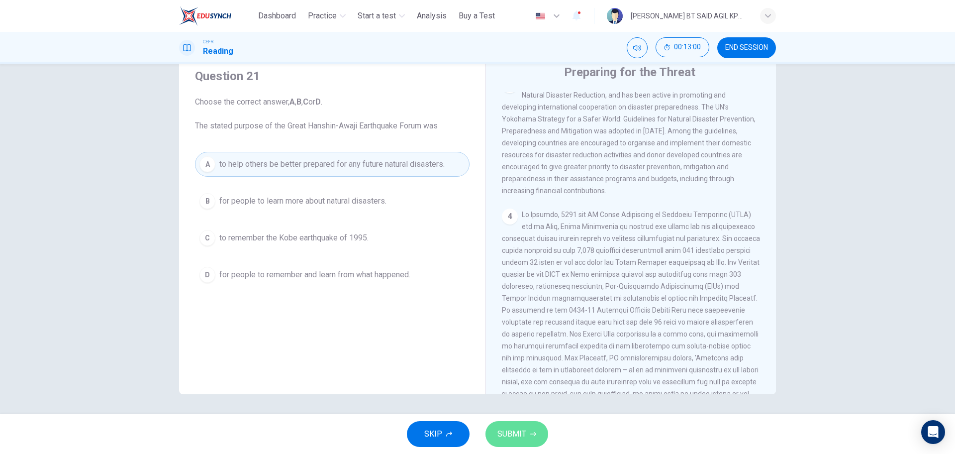
click at [516, 434] on span "SUBMIT" at bounding box center [511, 434] width 29 height 14
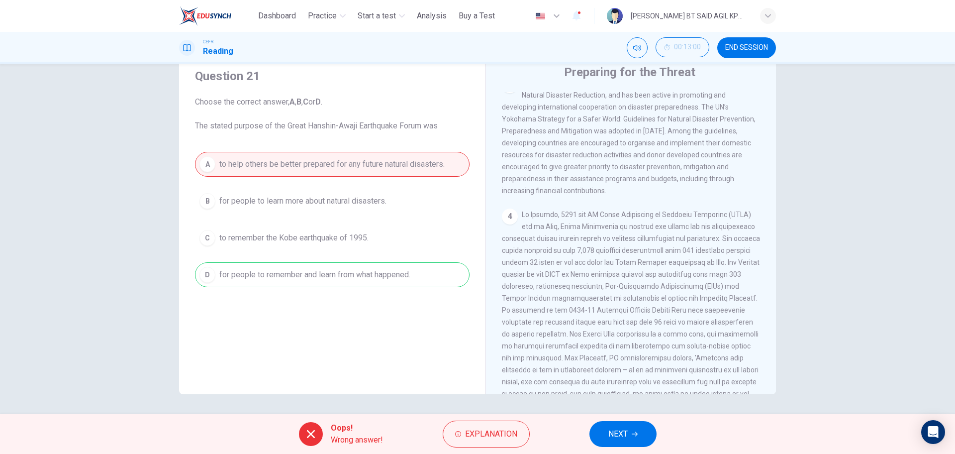
click at [618, 435] on span "NEXT" at bounding box center [617, 434] width 19 height 14
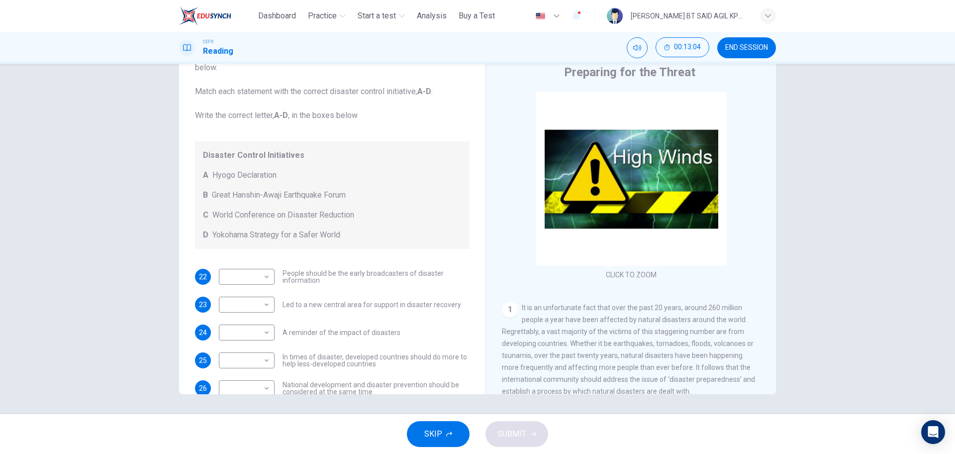
scroll to position [62, 0]
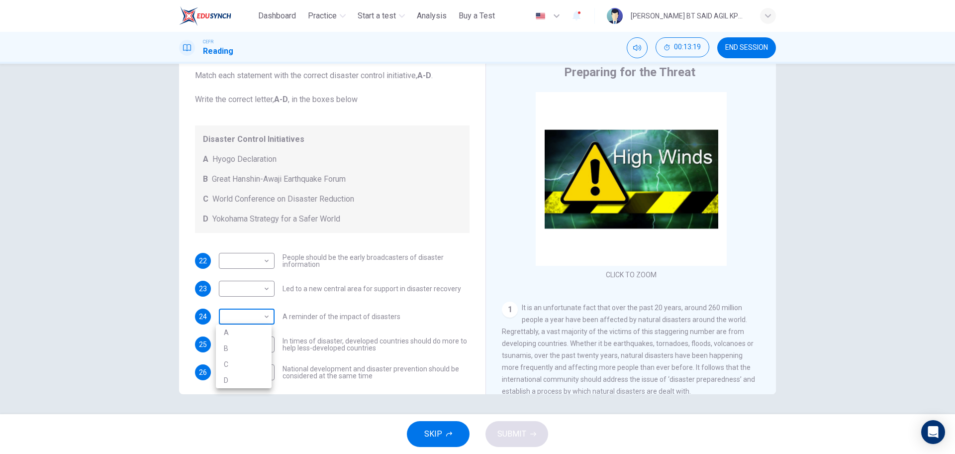
click at [263, 318] on body "This site uses cookies, as explained in our Privacy Policy . If you agree to th…" at bounding box center [477, 227] width 955 height 454
click at [227, 364] on li "C" at bounding box center [244, 364] width 56 height 16
type input "*"
click at [266, 289] on body "This site uses cookies, as explained in our Privacy Policy . If you agree to th…" at bounding box center [477, 227] width 955 height 454
click at [243, 320] on li "B" at bounding box center [244, 320] width 56 height 16
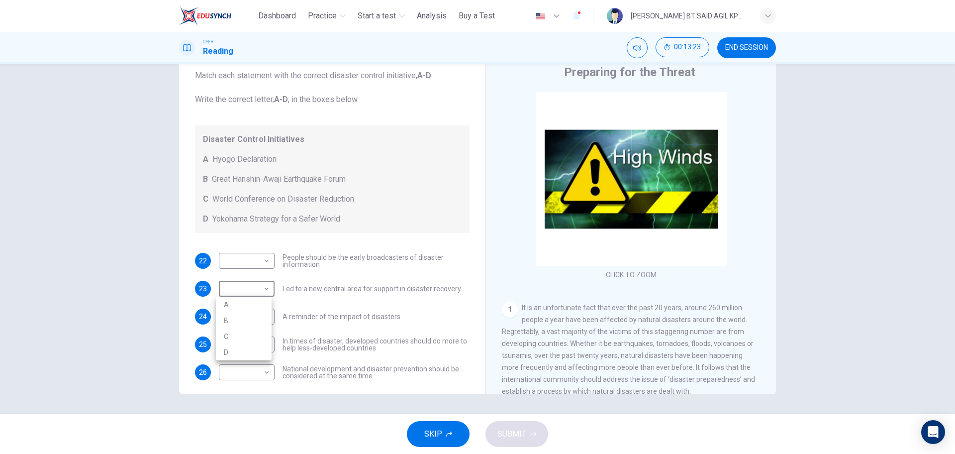
type input "*"
click at [264, 263] on body "This site uses cookies, as explained in our Privacy Policy . If you agree to th…" at bounding box center [477, 227] width 955 height 454
click at [234, 324] on li "D" at bounding box center [244, 324] width 56 height 16
type input "*"
click at [257, 344] on body "This site uses cookies, as explained in our Privacy Policy . If you agree to th…" at bounding box center [477, 227] width 955 height 454
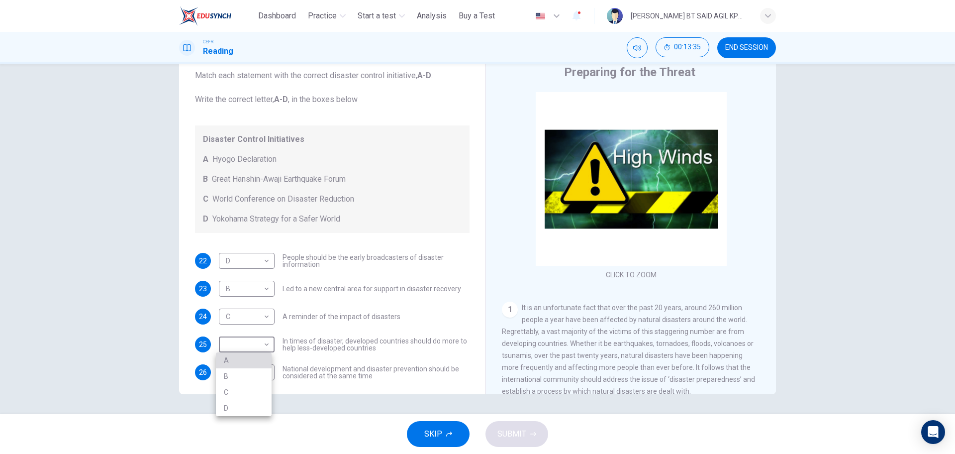
click at [237, 361] on li "A" at bounding box center [244, 360] width 56 height 16
type input "*"
click at [264, 374] on body "This site uses cookies, as explained in our Privacy Policy . If you agree to th…" at bounding box center [477, 227] width 955 height 454
click at [224, 418] on li "C" at bounding box center [244, 420] width 56 height 16
type input "*"
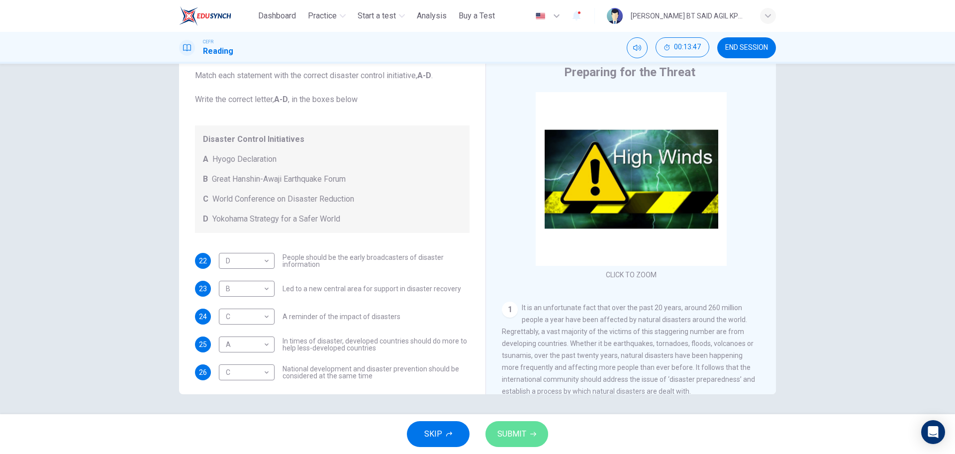
click at [524, 432] on span "SUBMIT" at bounding box center [511, 434] width 29 height 14
